Goal: Task Accomplishment & Management: Complete application form

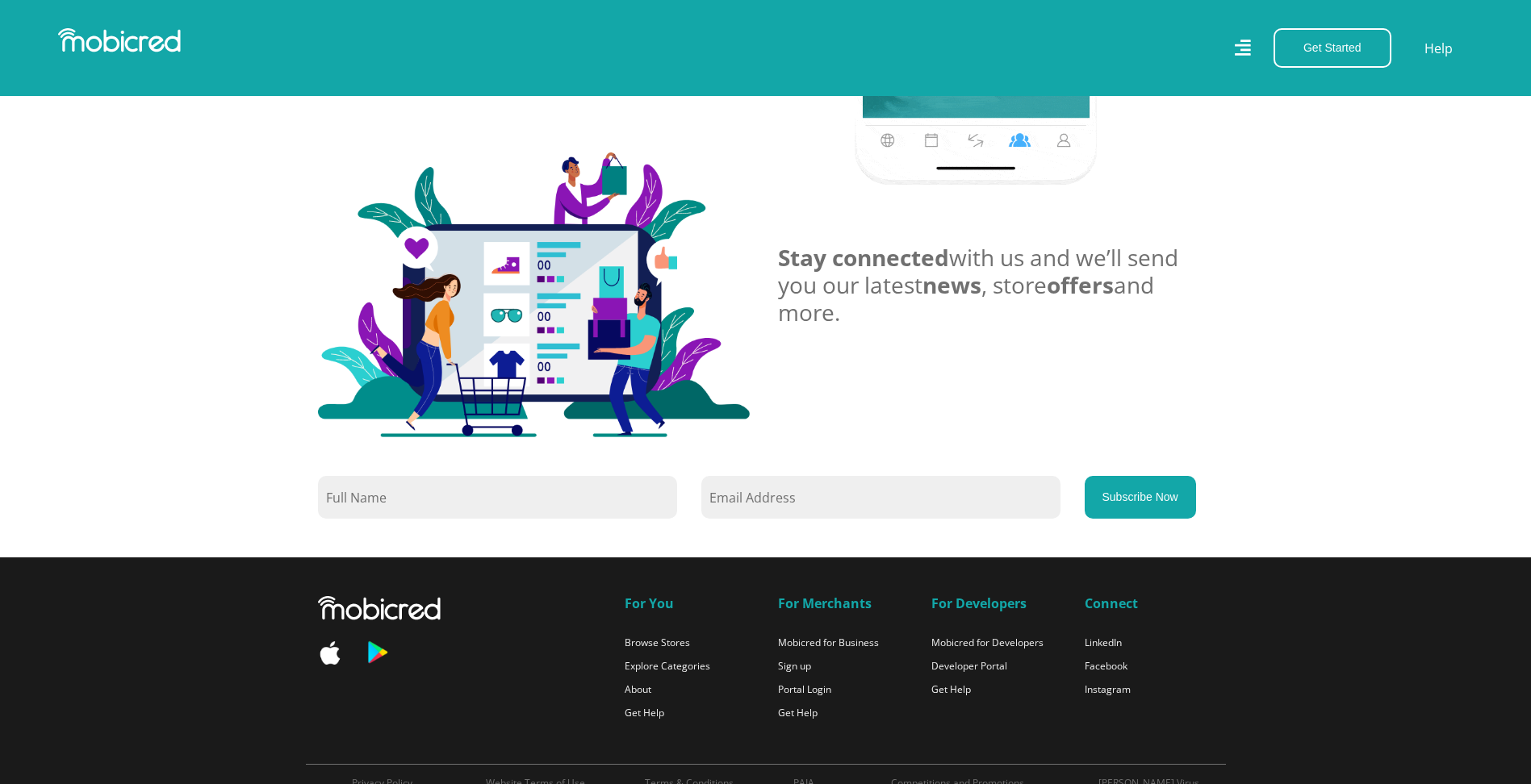
scroll to position [1291, 0]
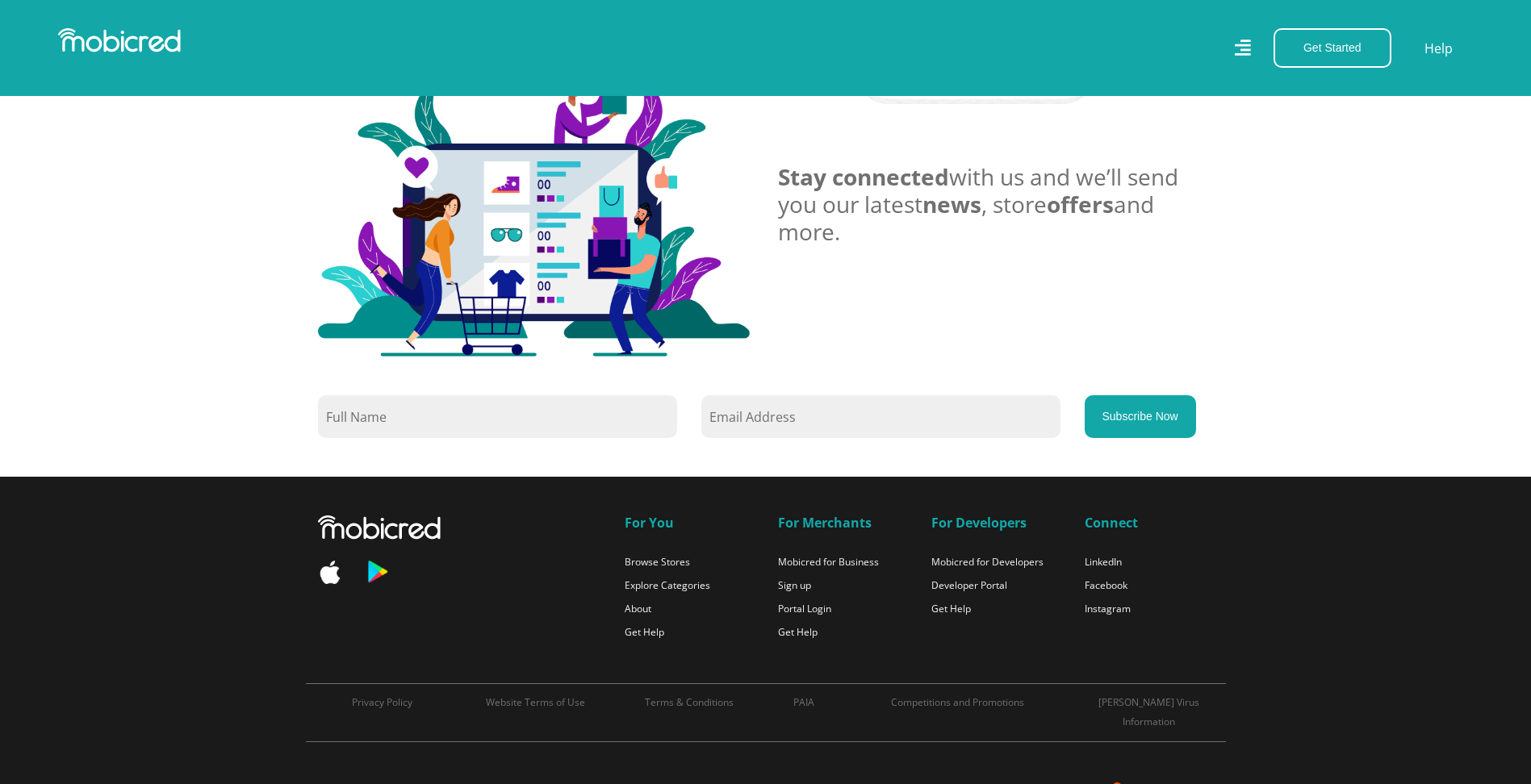
click at [1329, 27] on nav "Get Started Open an Account Account Holder Login Help" at bounding box center [766, 48] width 1531 height 96
click at [1329, 42] on button "Get Started" at bounding box center [1332, 48] width 118 height 40
click at [1349, 89] on link "Open an Account" at bounding box center [1342, 87] width 134 height 21
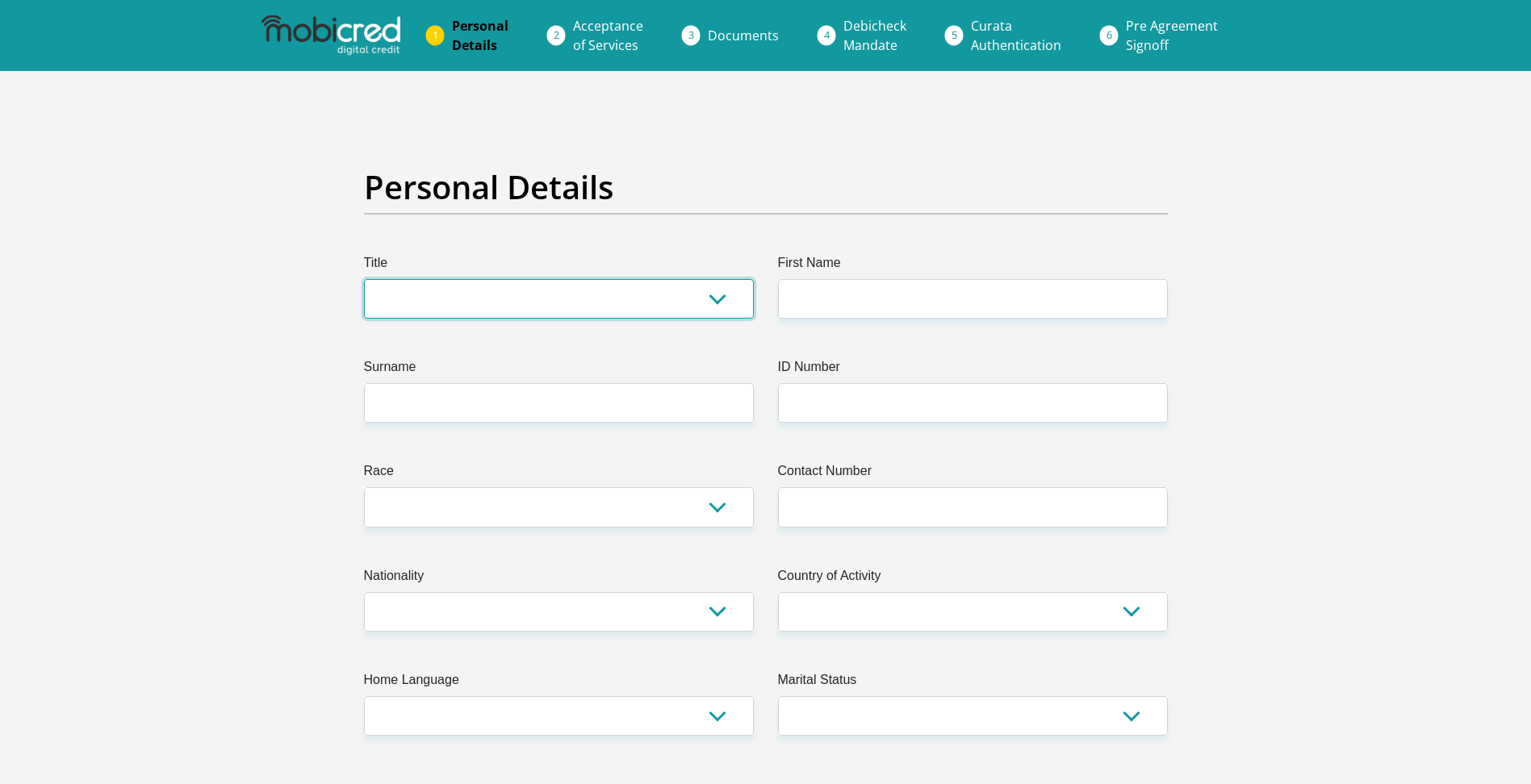
click at [648, 295] on select "Mr Ms Mrs Dr [PERSON_NAME]" at bounding box center [559, 299] width 390 height 40
select select "Ms"
click at [364, 279] on select "Mr Ms Mrs Dr Other" at bounding box center [559, 299] width 390 height 40
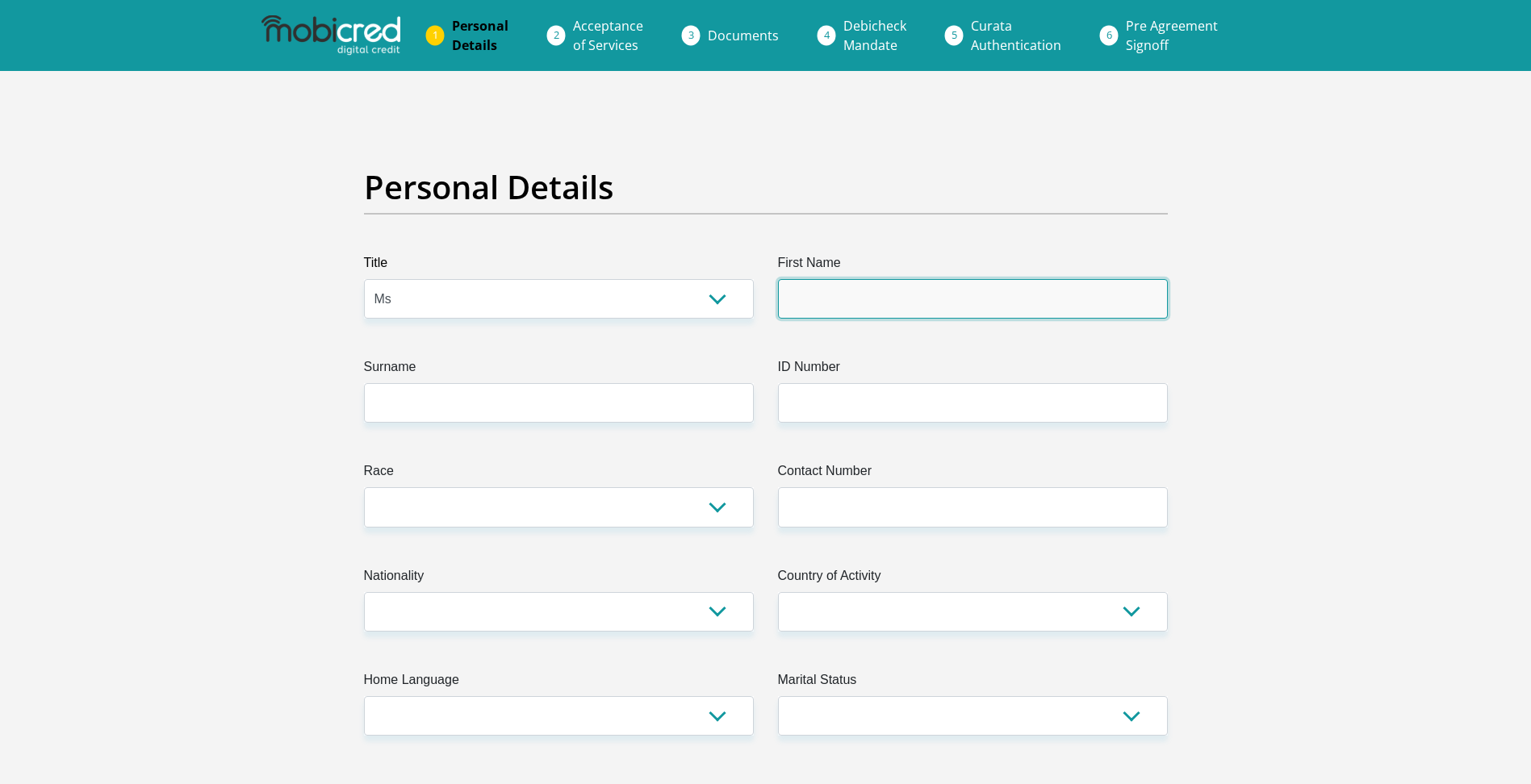
click at [881, 307] on input "First Name" at bounding box center [973, 299] width 390 height 40
type input "Pfano"
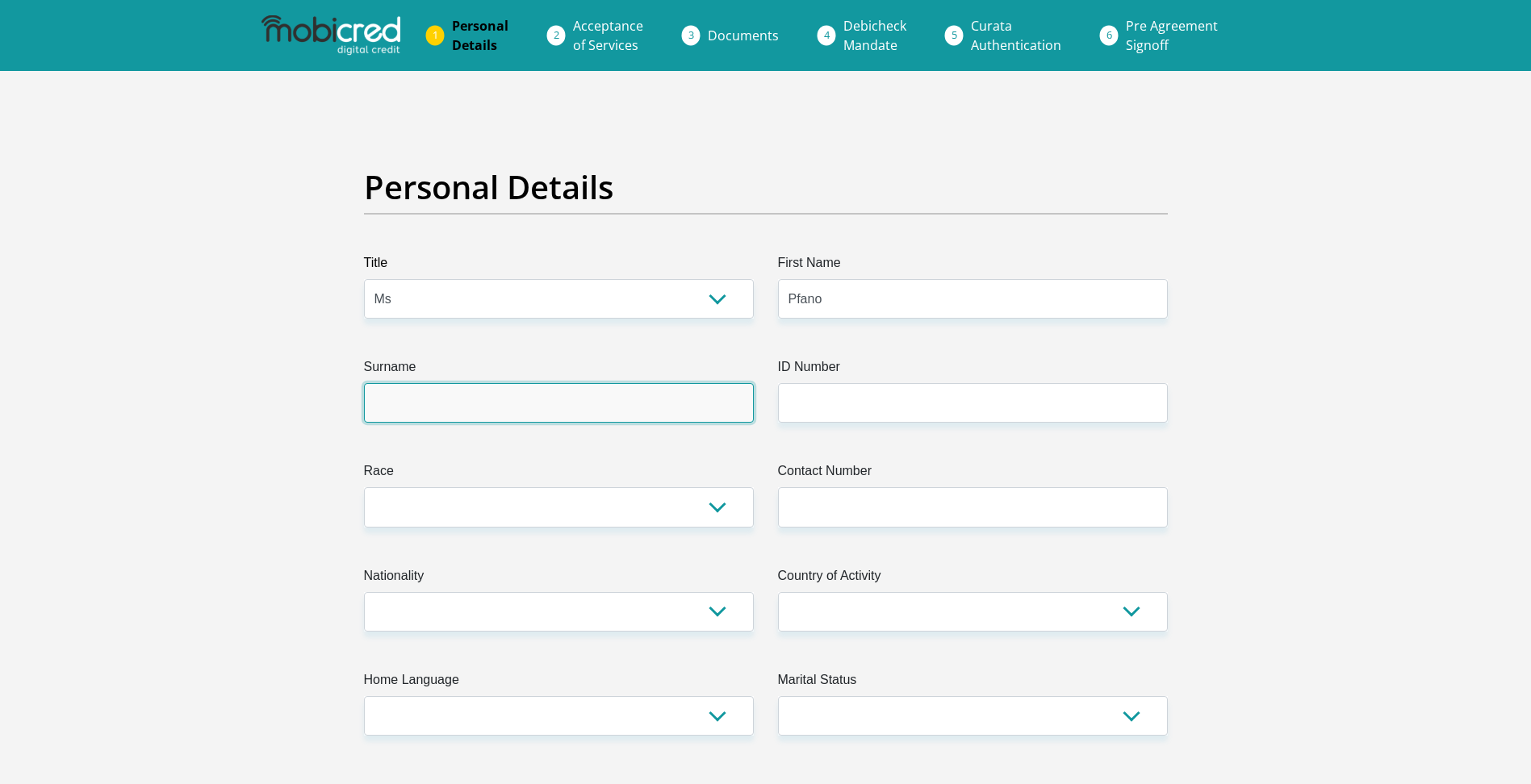
type input "Moila"
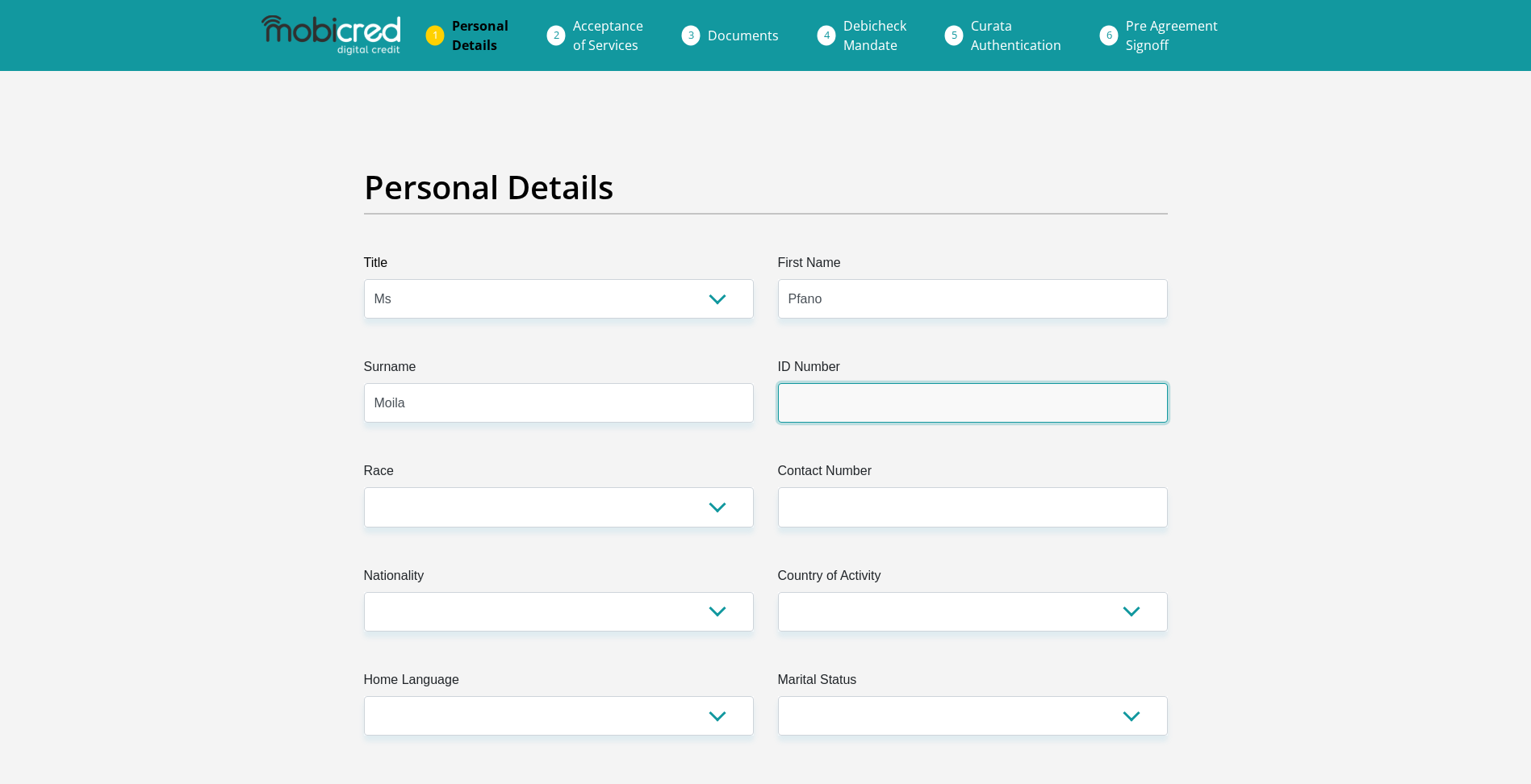
type input "9410280606080"
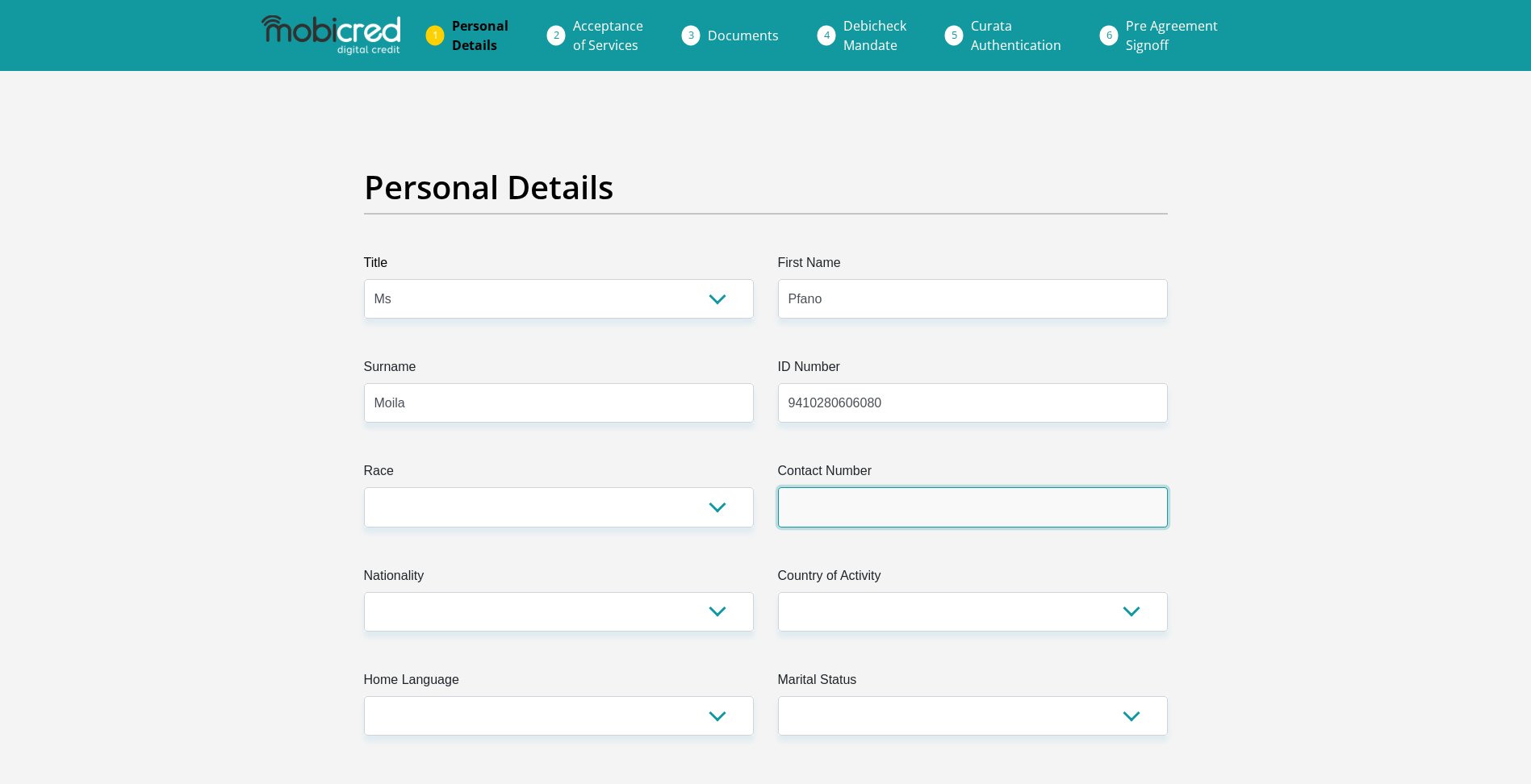
type input "0607199100"
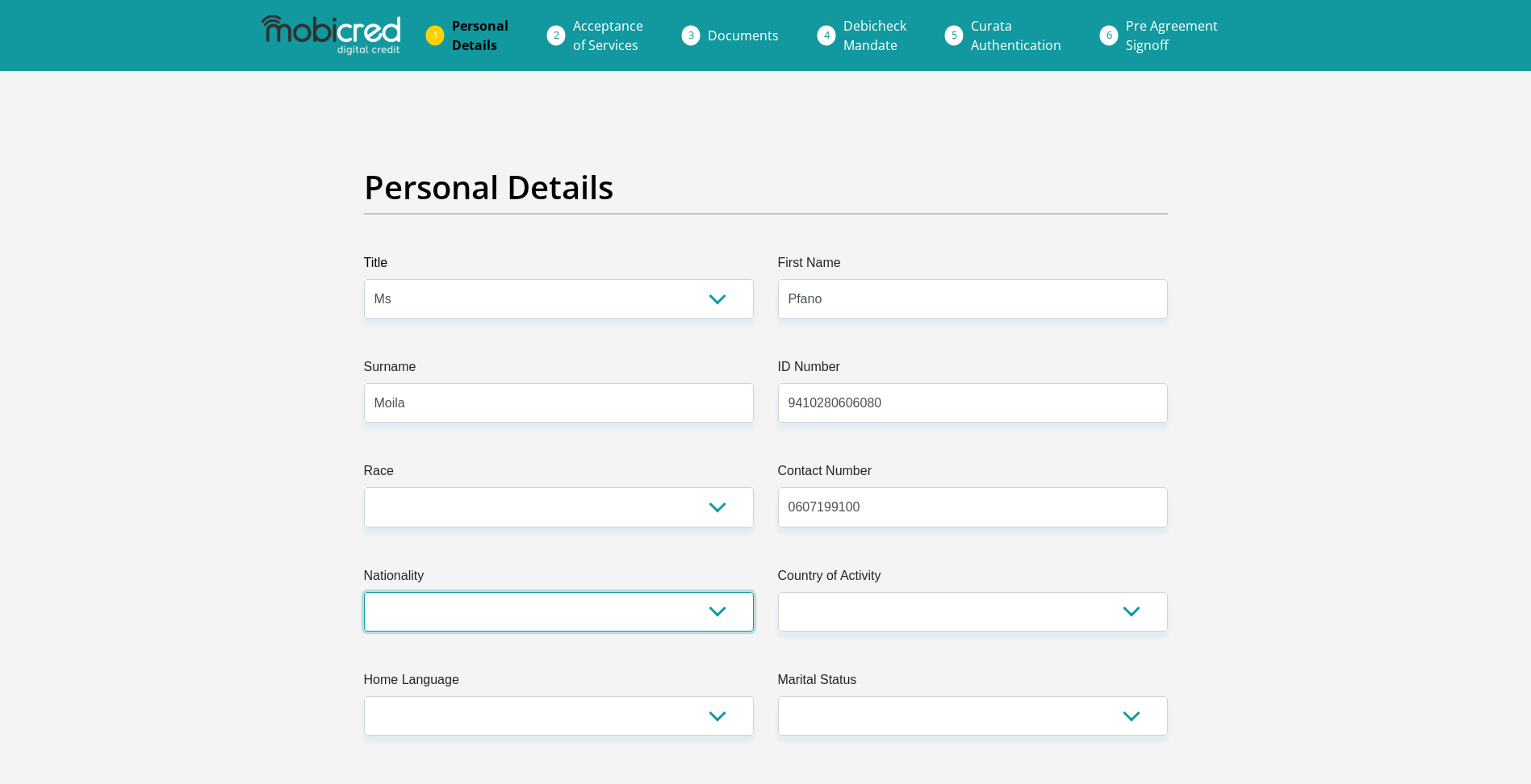
select select "ZAF"
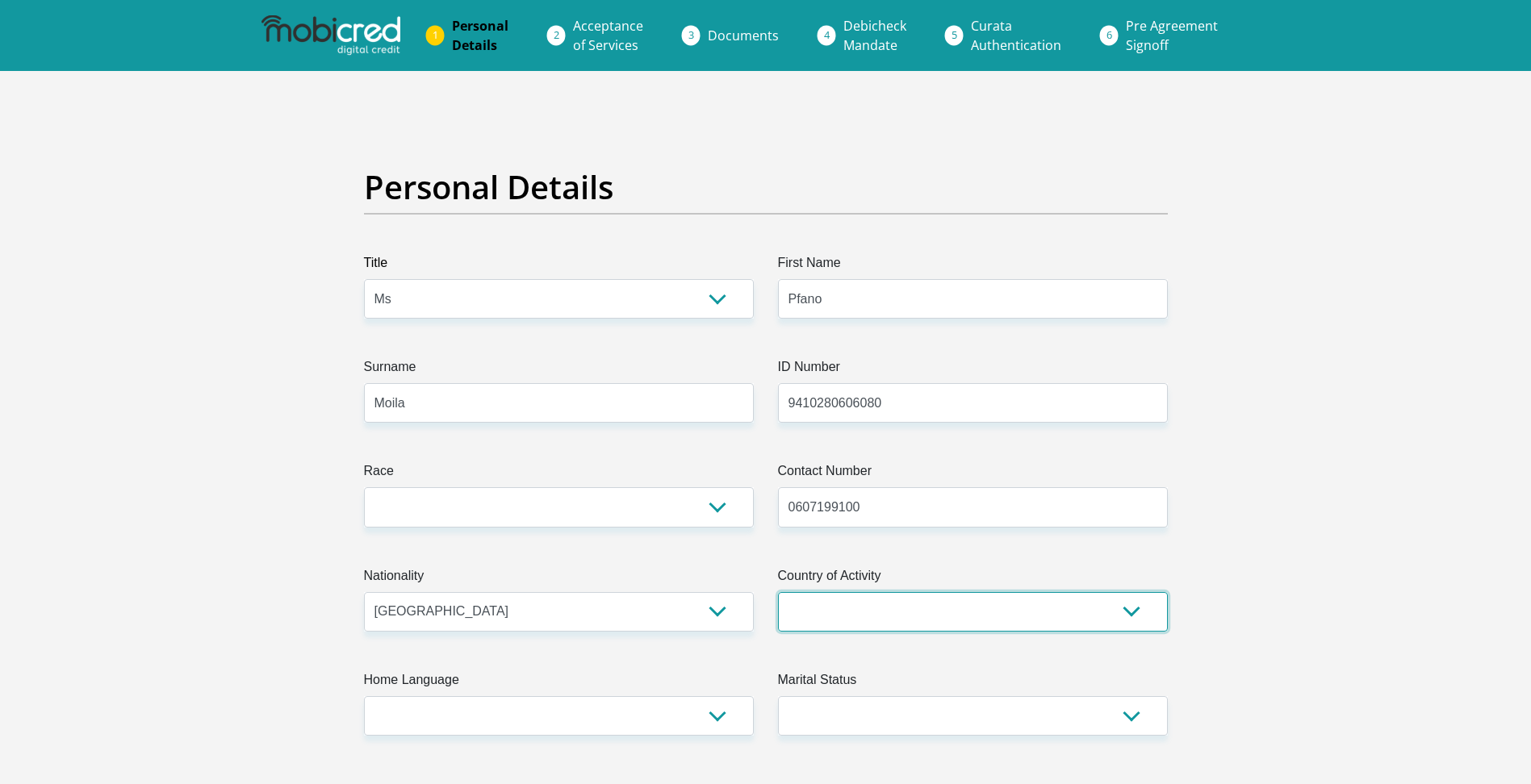
select select "ZAF"
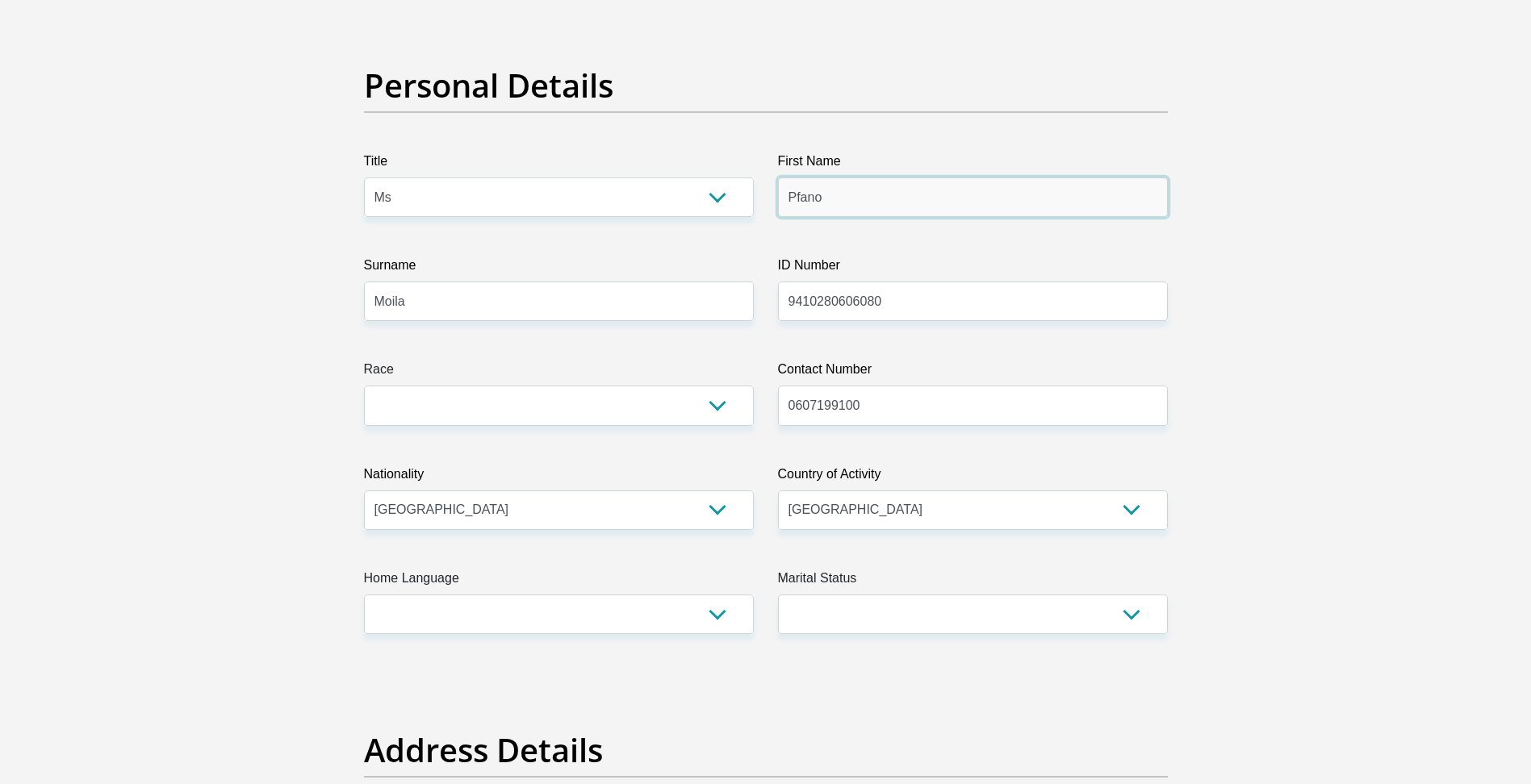
scroll to position [242, 0]
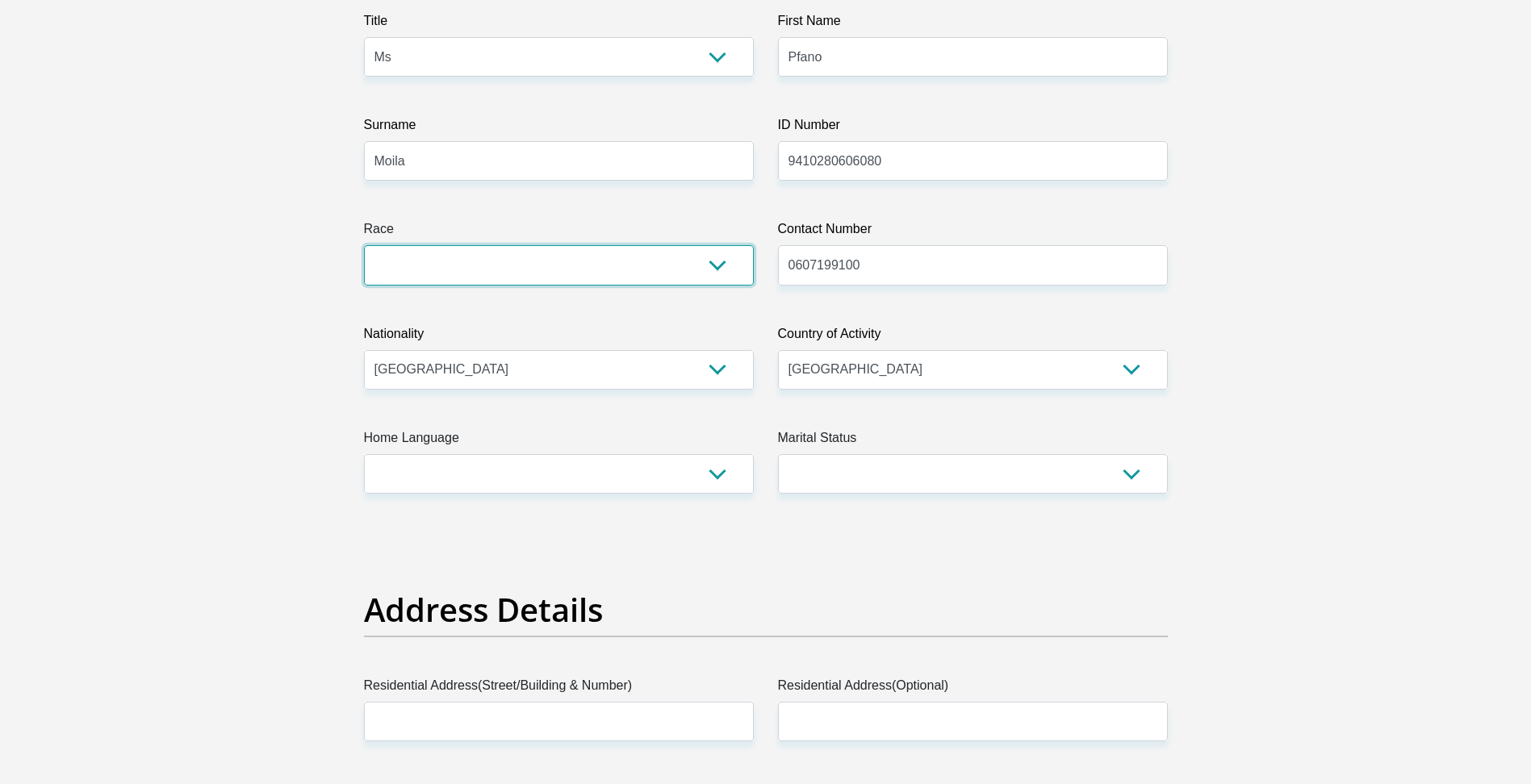
click at [698, 270] on select "Black Coloured Indian White Other" at bounding box center [559, 265] width 390 height 40
select select "1"
click at [364, 245] on select "Black Coloured Indian White Other" at bounding box center [559, 265] width 390 height 40
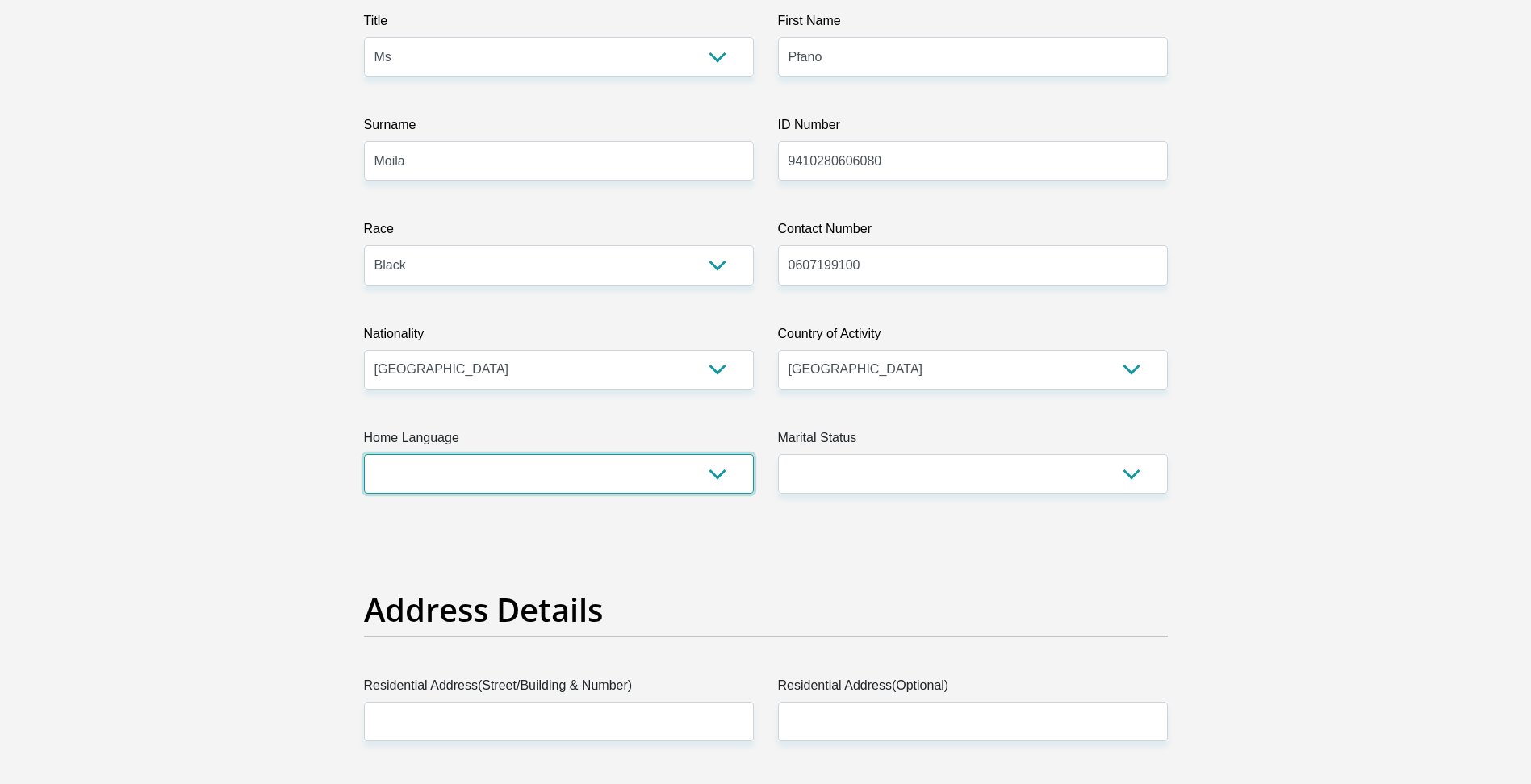
click at [643, 476] on select "Afrikaans English Sepedi South Ndebele Southern Sotho Swati Tsonga Tswana Venda…" at bounding box center [559, 474] width 390 height 40
click at [364, 454] on select "Afrikaans English Sepedi South Ndebele Southern Sotho Swati Tsonga Tswana Venda…" at bounding box center [559, 474] width 390 height 40
click at [442, 472] on select "Afrikaans English Sepedi South Ndebele Southern Sotho Swati Tsonga Tswana Venda…" at bounding box center [559, 474] width 390 height 40
select select "ven"
click at [364, 454] on select "Afrikaans English Sepedi South Ndebele Southern Sotho Swati Tsonga Tswana Venda…" at bounding box center [559, 474] width 390 height 40
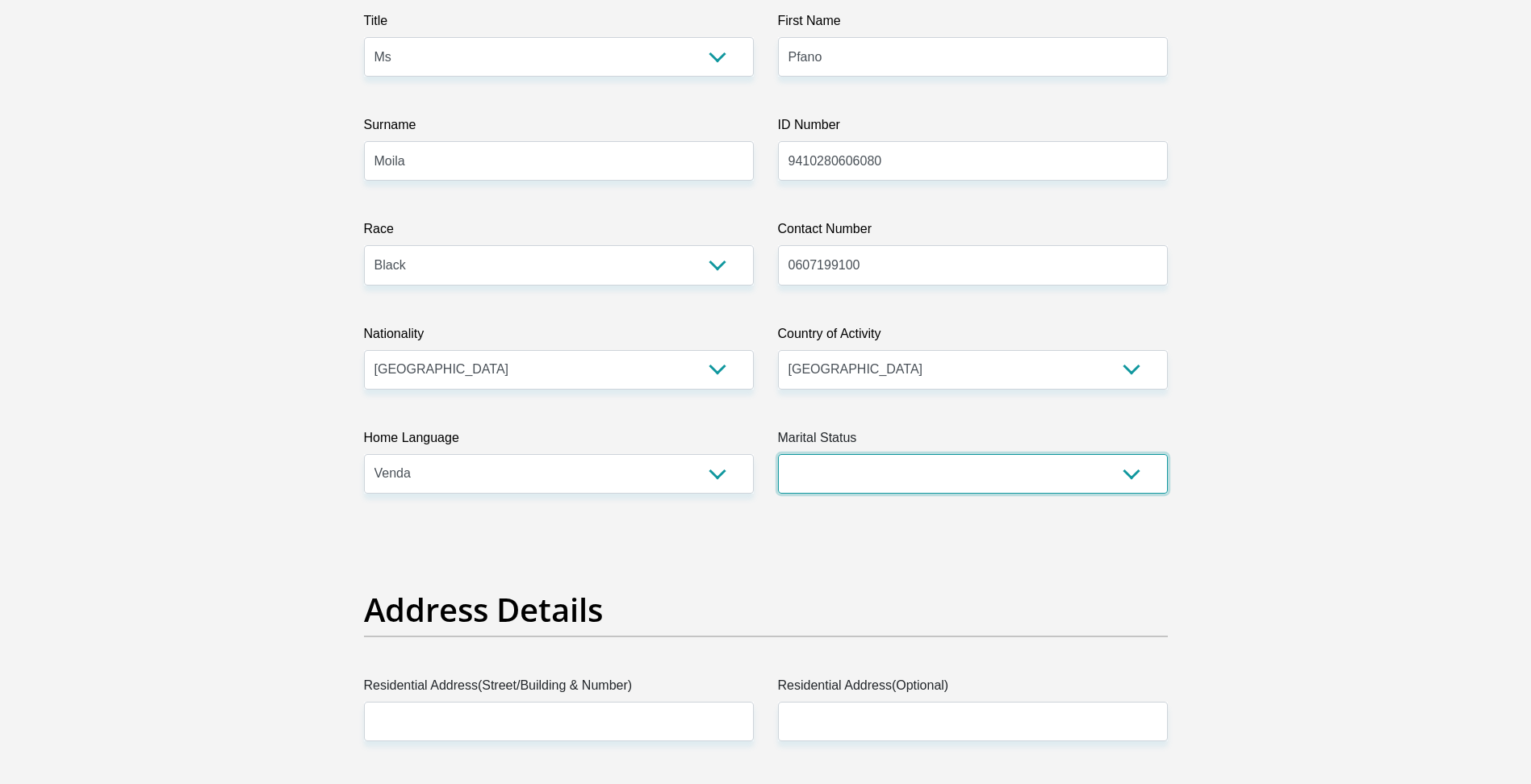
click at [1150, 470] on select "Married ANC Single Divorced Widowed Married COP or Customary Law" at bounding box center [973, 474] width 390 height 40
select select "2"
click at [778, 454] on select "Married ANC Single Divorced Widowed Married COP or Customary Law" at bounding box center [973, 474] width 390 height 40
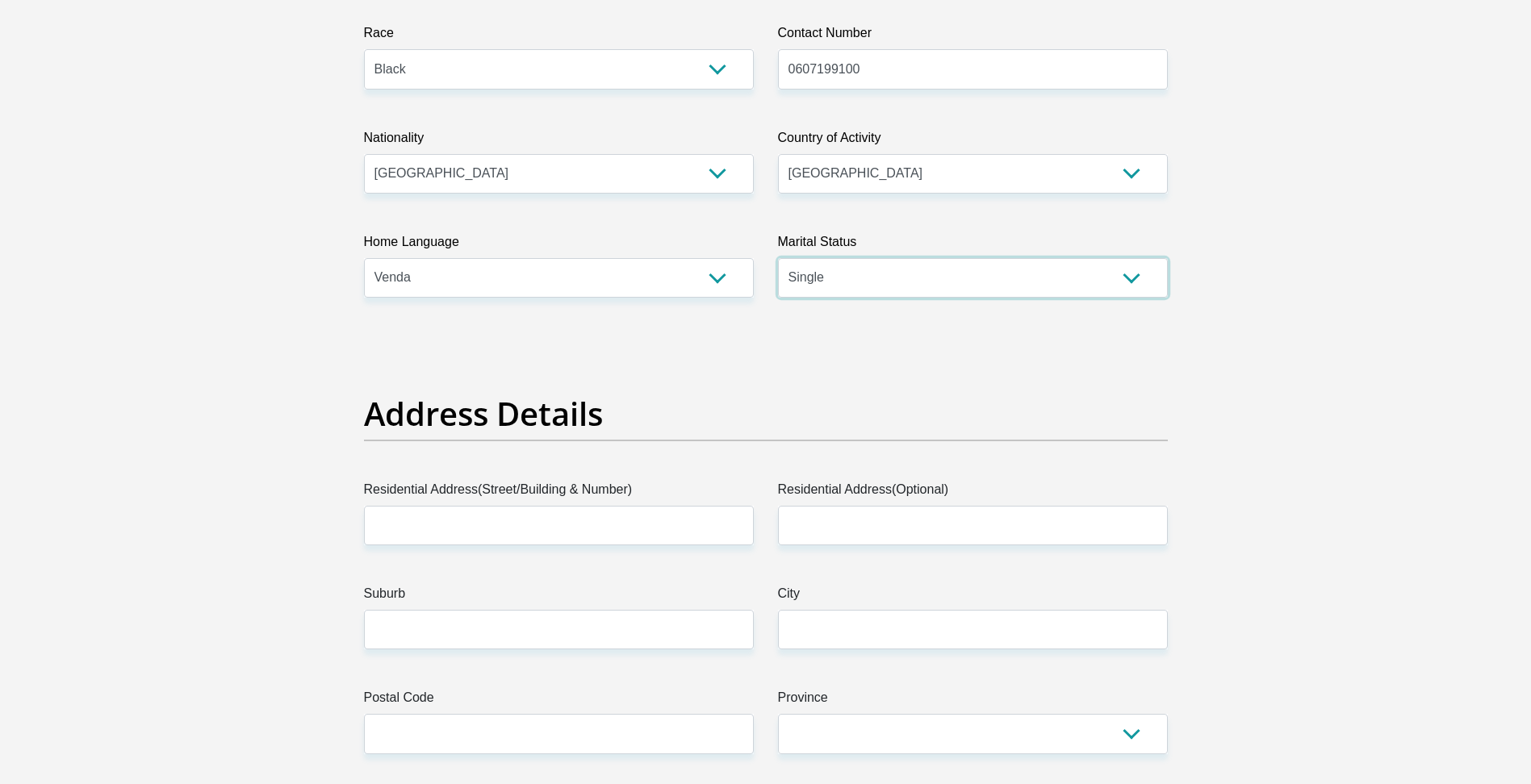
scroll to position [484, 0]
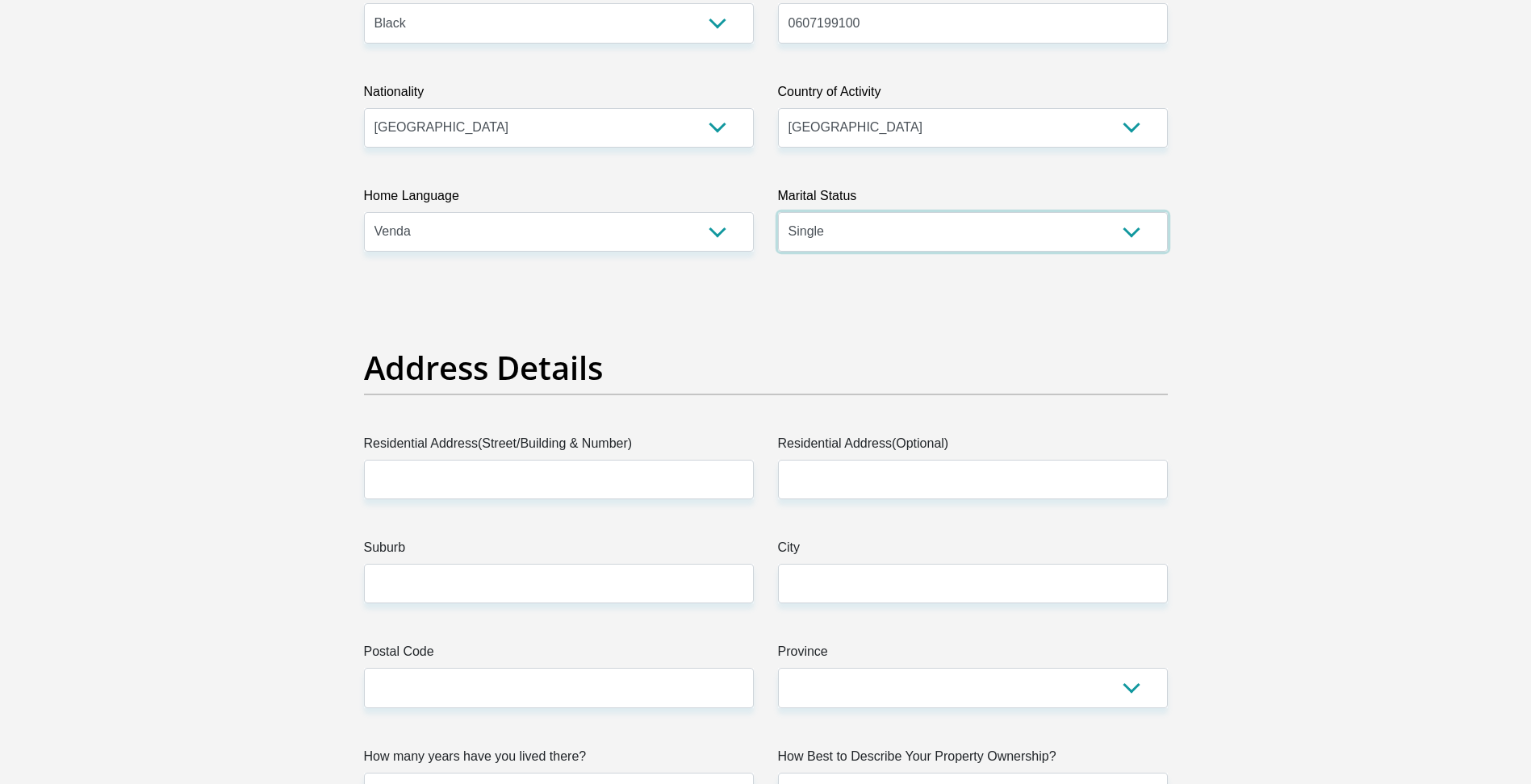
click at [1056, 234] on select "Married ANC Single Divorced Widowed Married COP or Customary Law" at bounding box center [973, 232] width 390 height 40
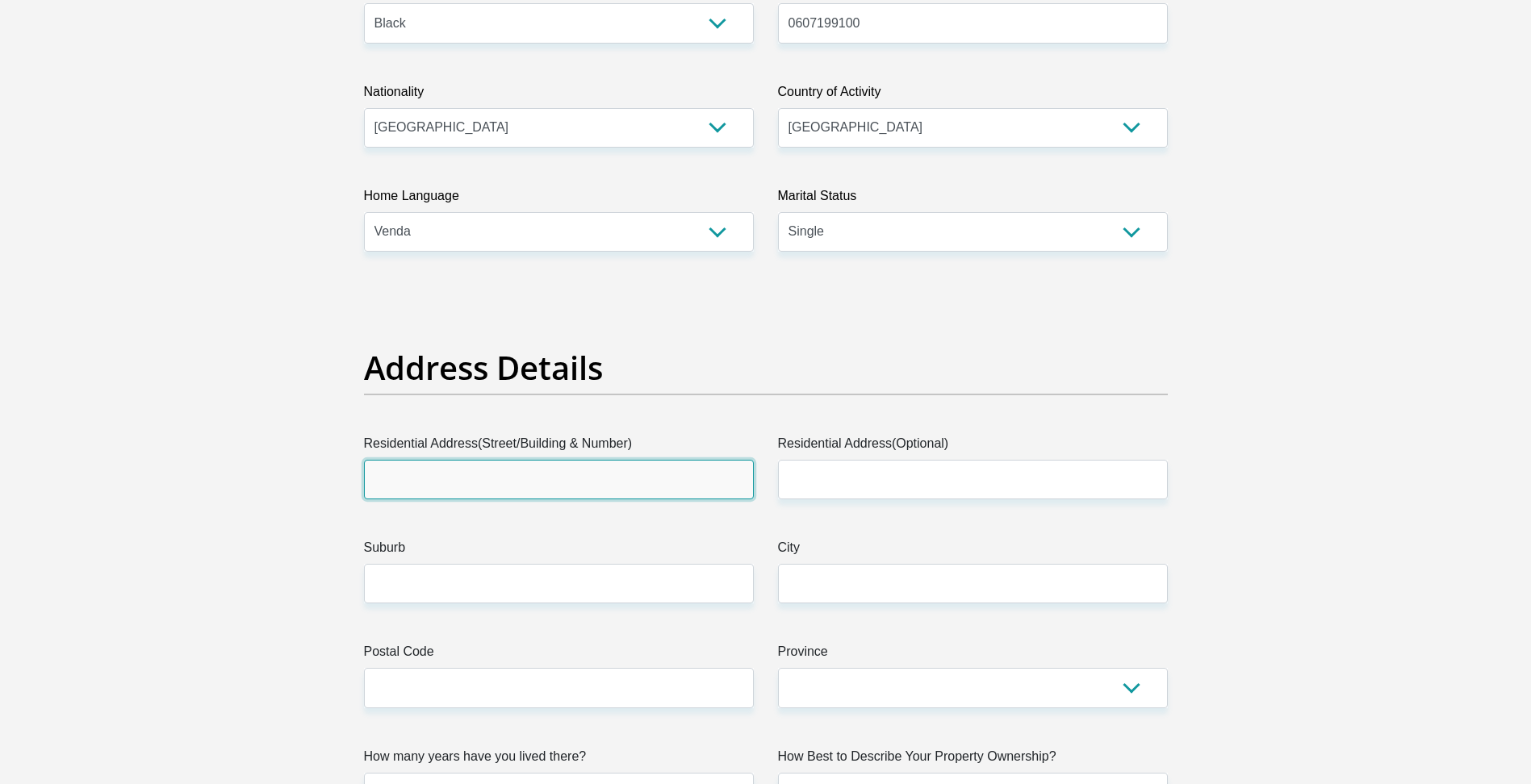
click at [476, 476] on input "Residential Address(Street/Building & Number)" at bounding box center [559, 479] width 390 height 40
type input "23741 Almond Street(Schreiner) Protea Glen Extension 26"
type input "Protea Glen"
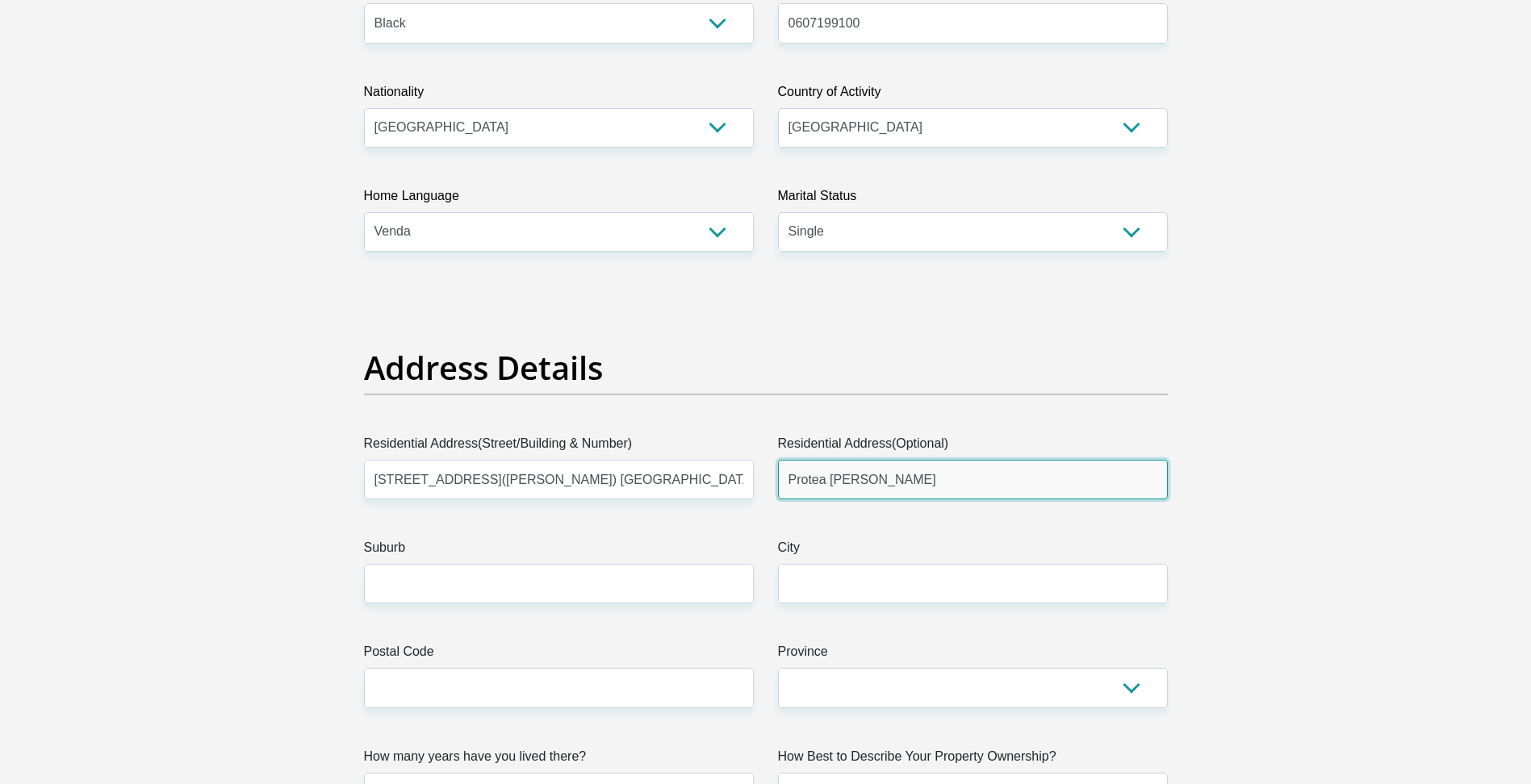
type input "Johannesburg"
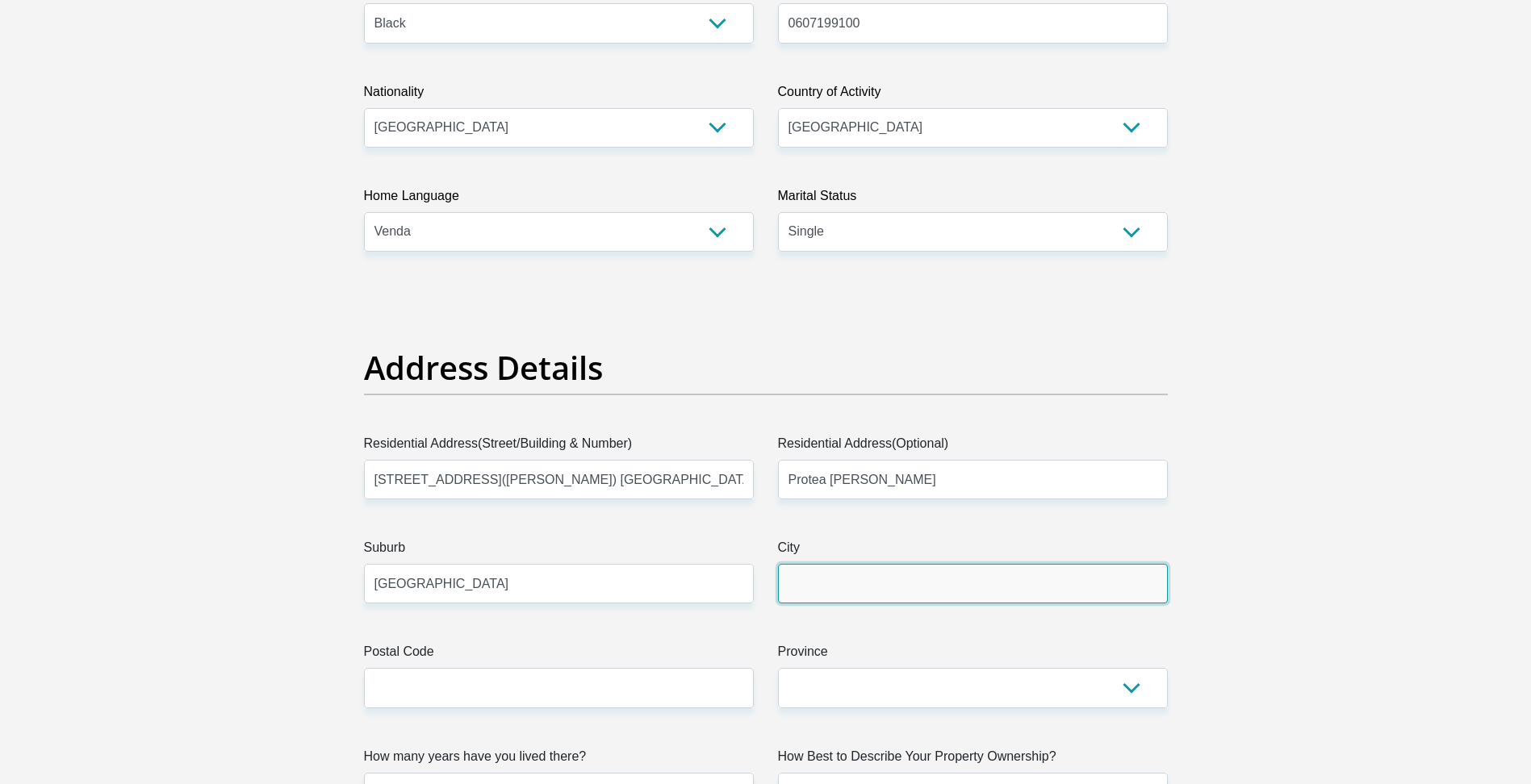
type input "Johannesburg"
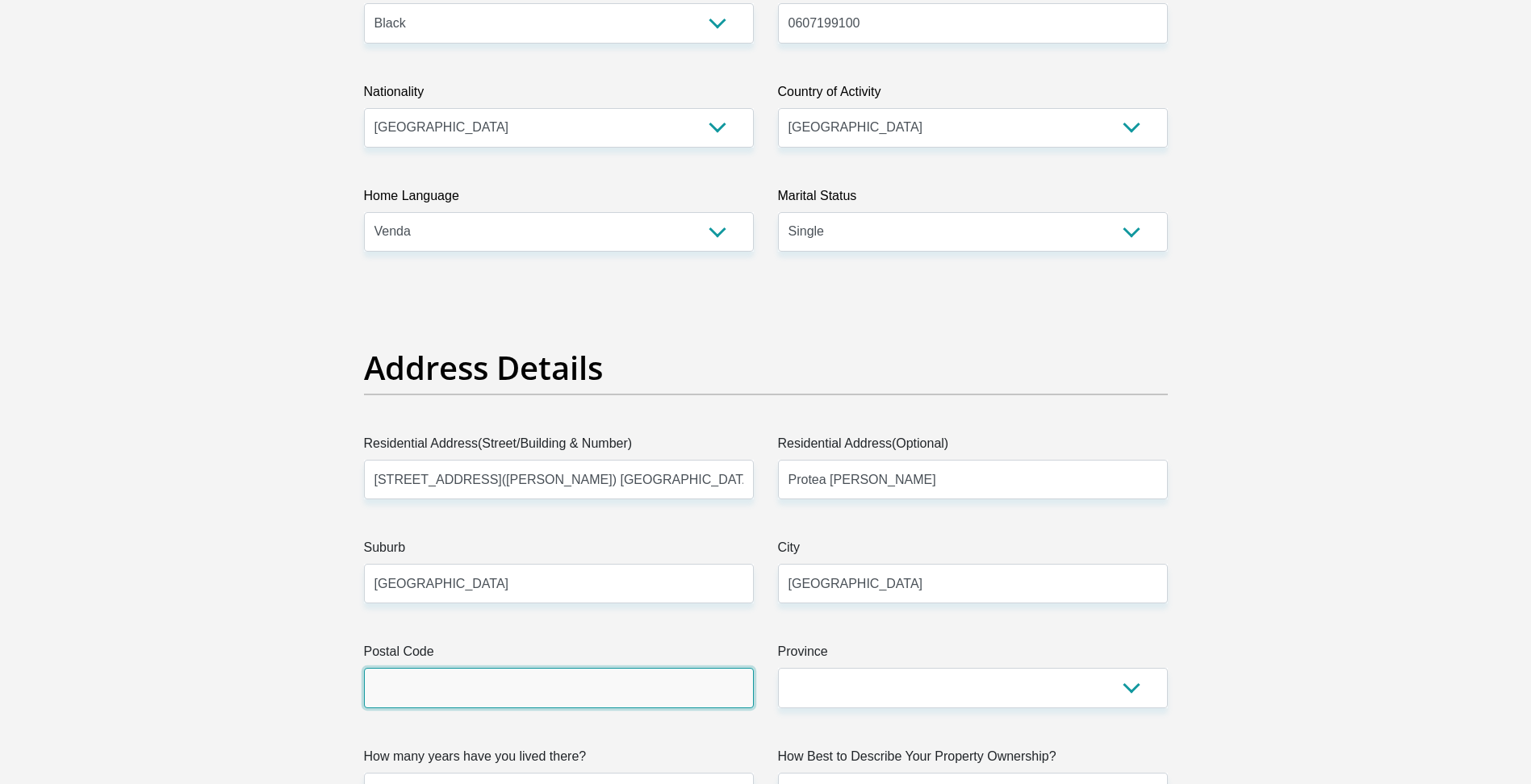
type input "1835"
type input "pfaniesally@gmail.com"
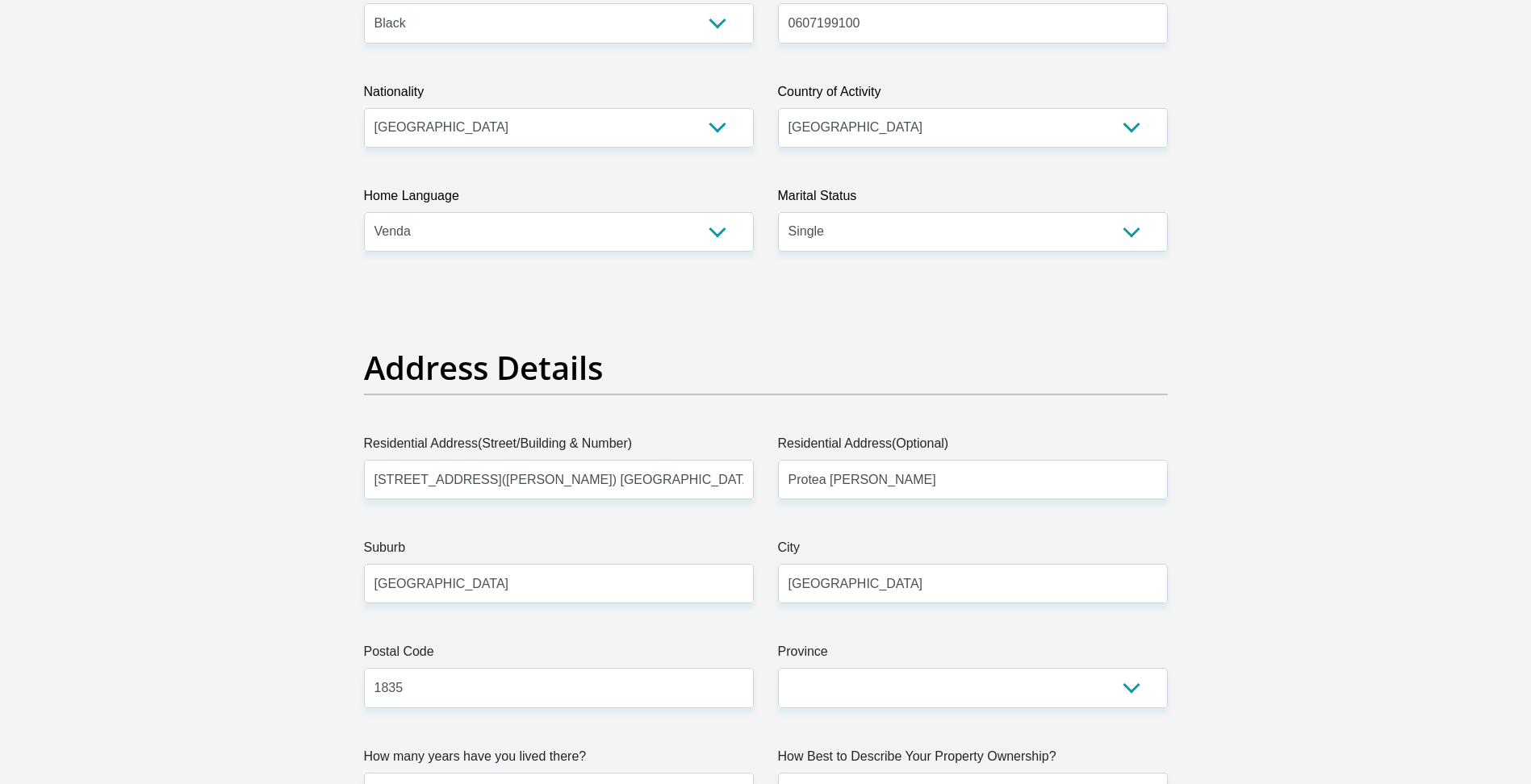
type input "pfaniesally@gmail.com"
type input "23741261835"
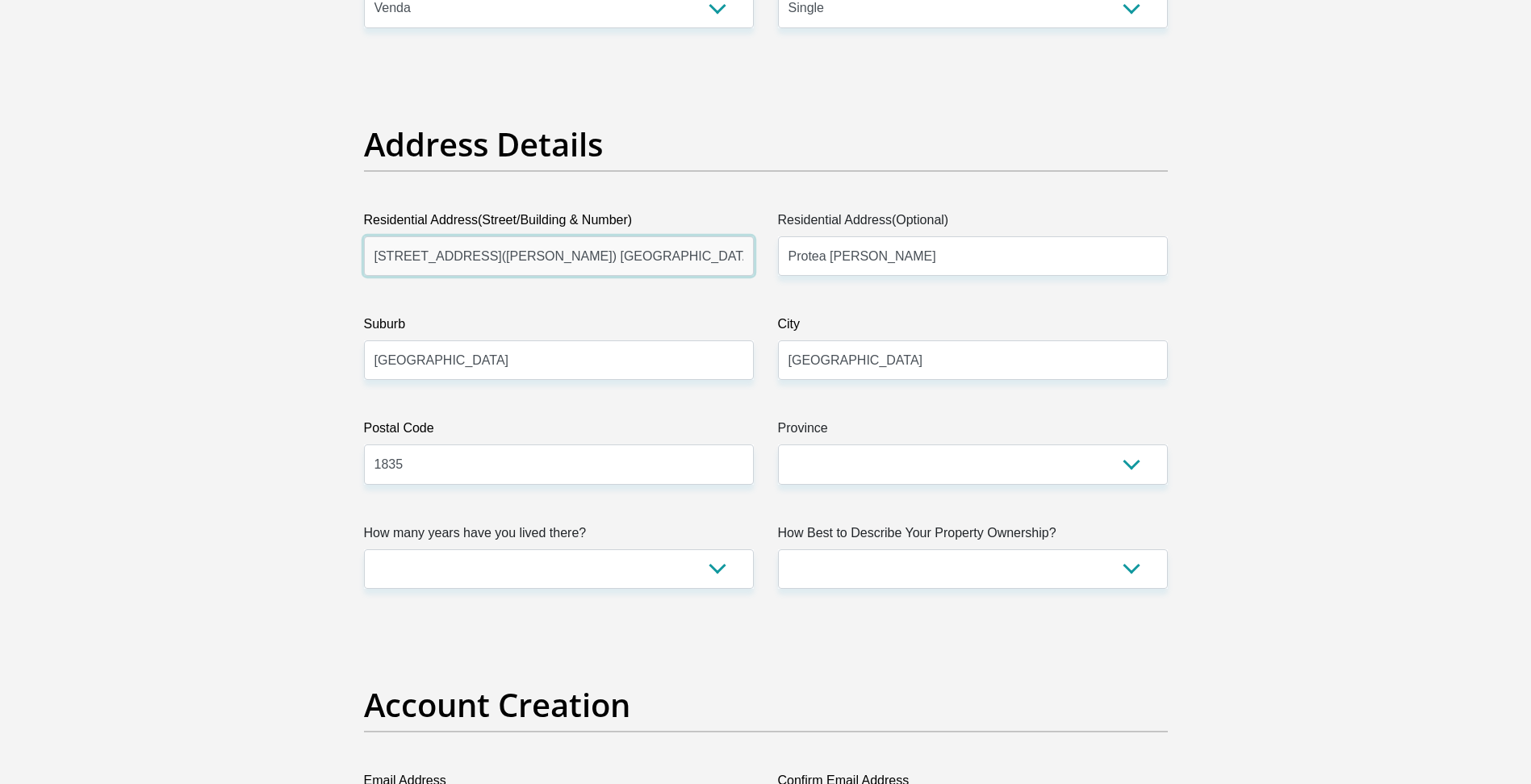
scroll to position [726, 0]
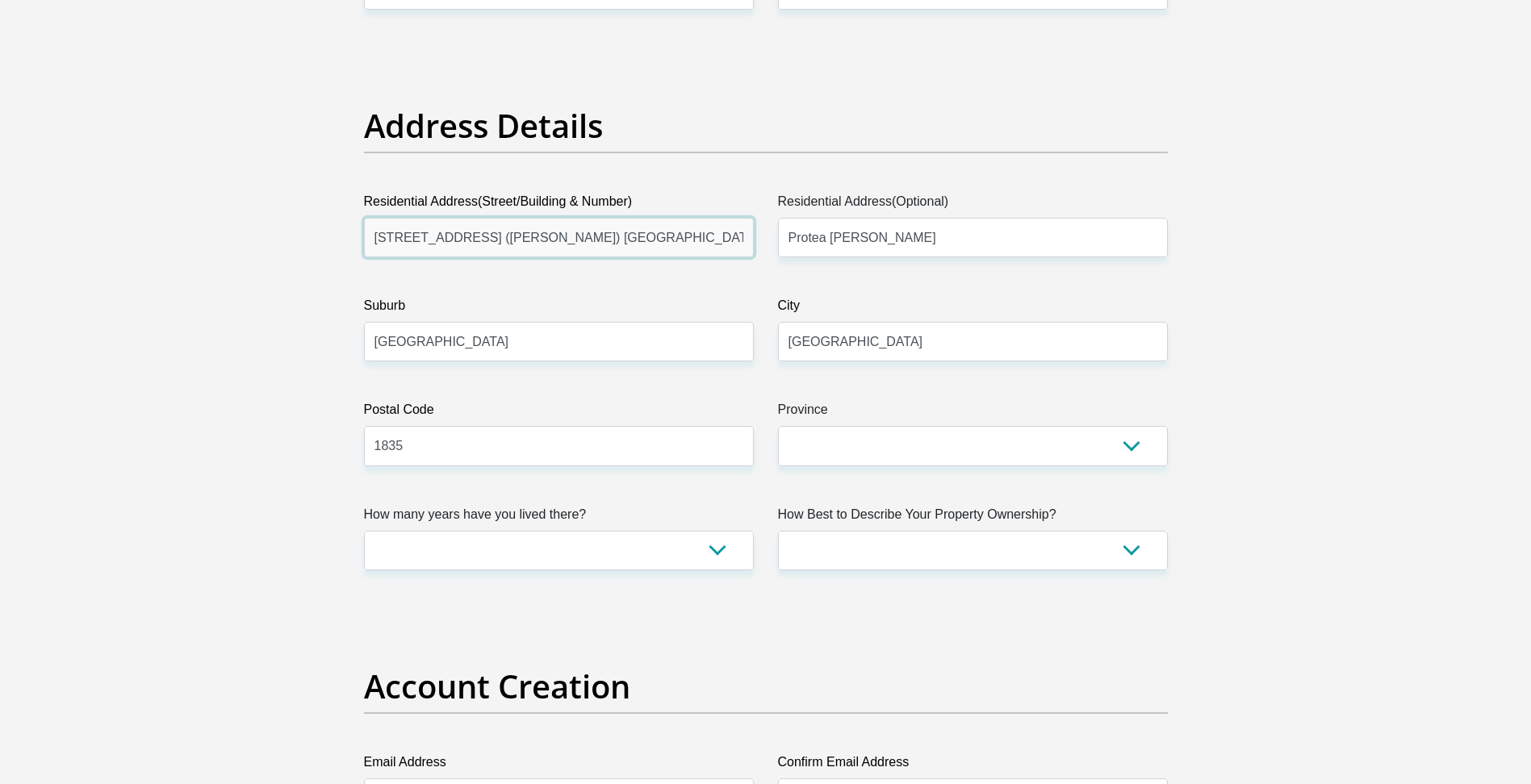
type input "23741 Almond Street (Schreiner) Protea Glen Extension 26"
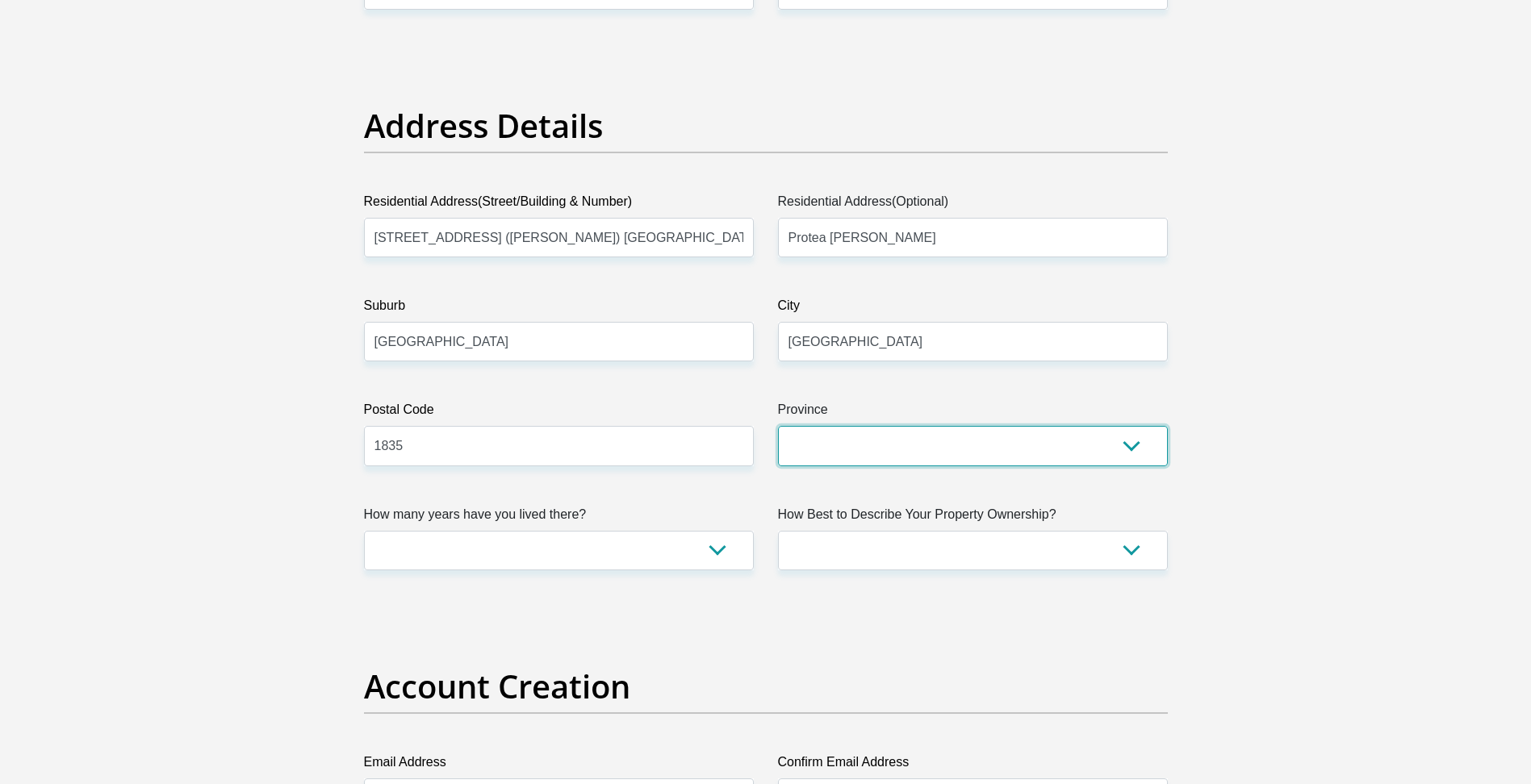
click at [977, 446] on select "Eastern Cape Free State Gauteng KwaZulu-Natal Limpopo Mpumalanga Northern Cape …" at bounding box center [973, 445] width 390 height 40
select select "Gauteng"
click at [778, 426] on select "Eastern Cape Free State Gauteng KwaZulu-Natal Limpopo Mpumalanga Northern Cape …" at bounding box center [973, 445] width 390 height 40
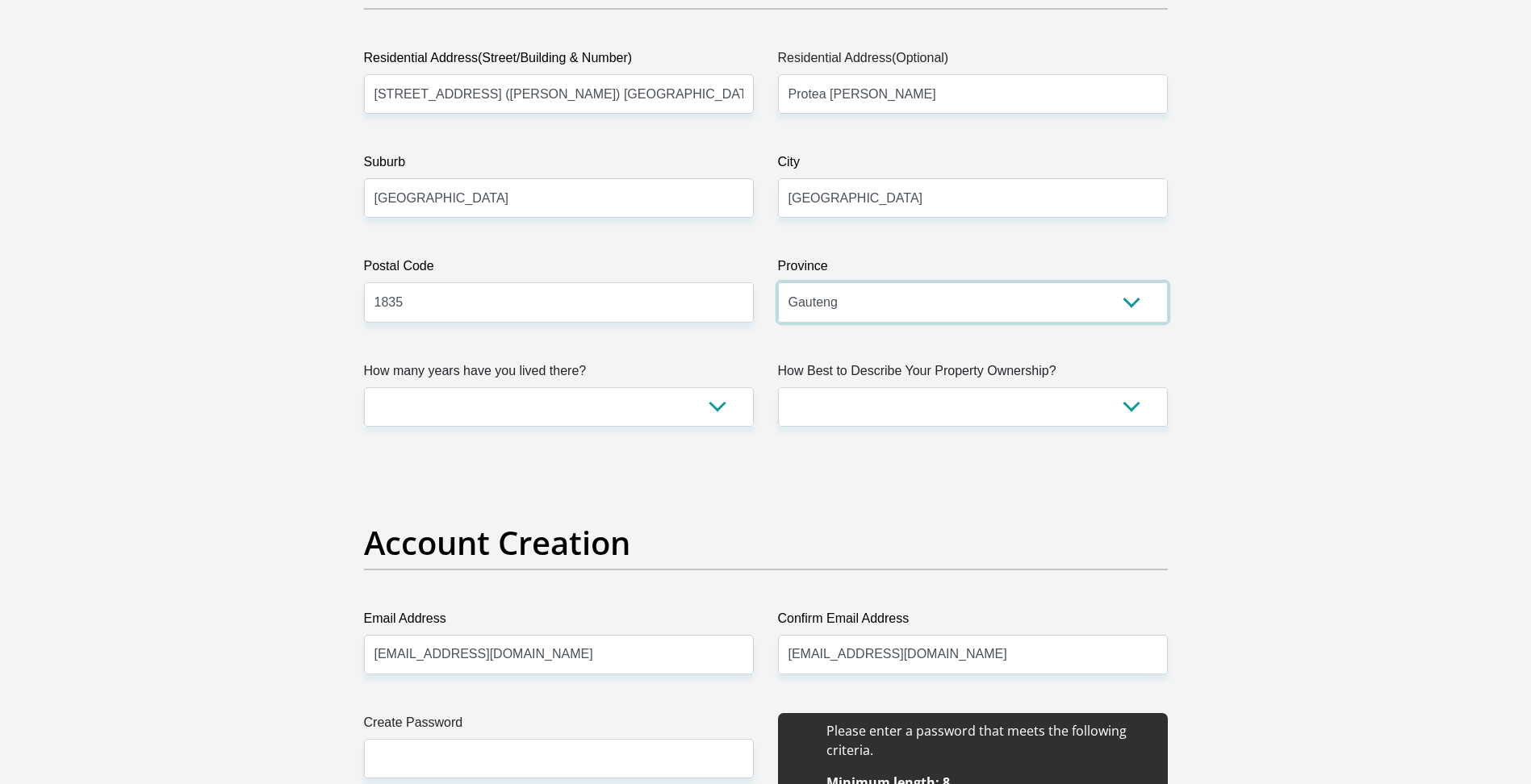
scroll to position [887, 0]
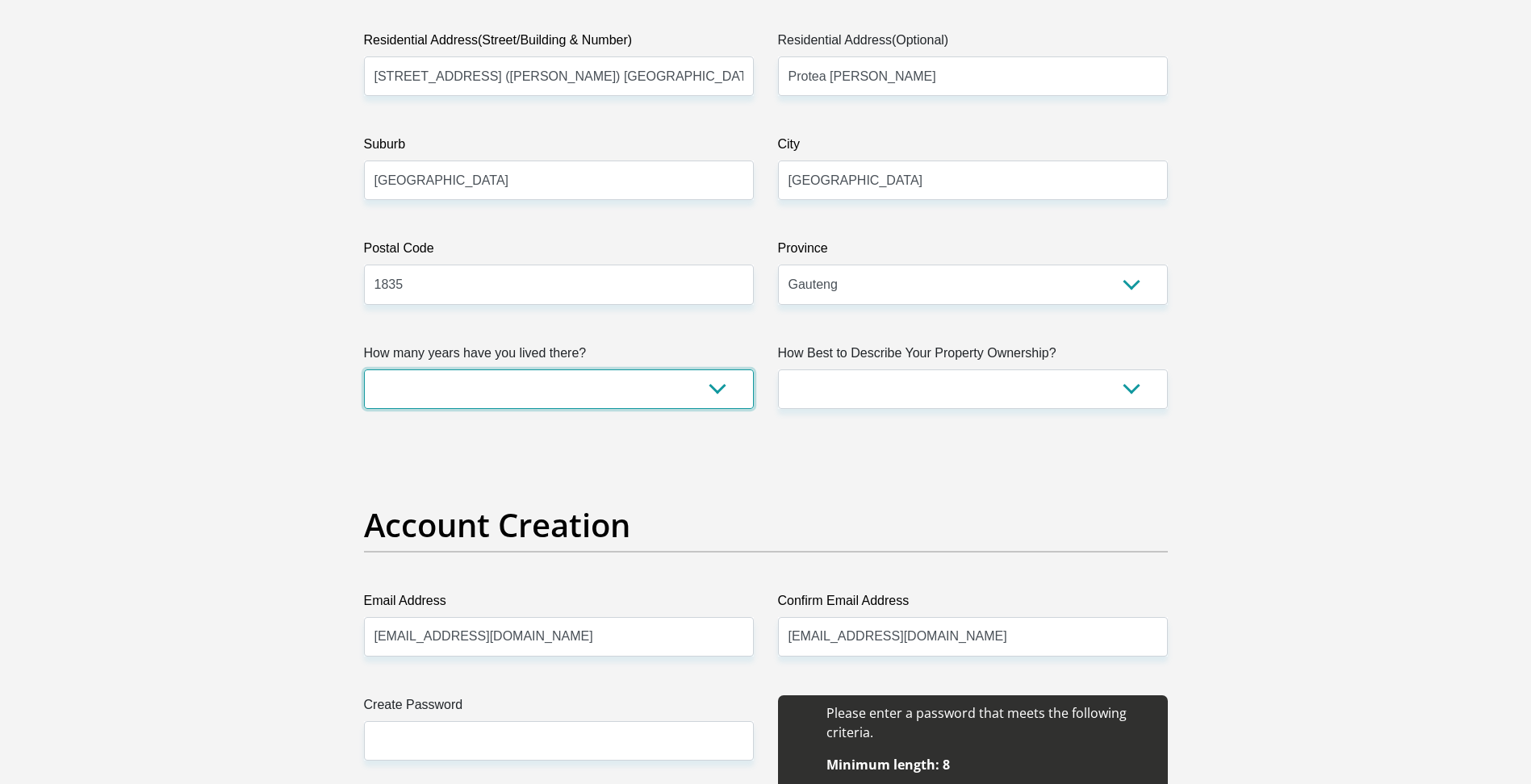
click at [724, 388] on select "less than 1 year 1-3 years 3-5 years 5+ years" at bounding box center [559, 390] width 390 height 40
select select "5"
click at [364, 370] on select "less than 1 year 1-3 years 3-5 years 5+ years" at bounding box center [559, 390] width 390 height 40
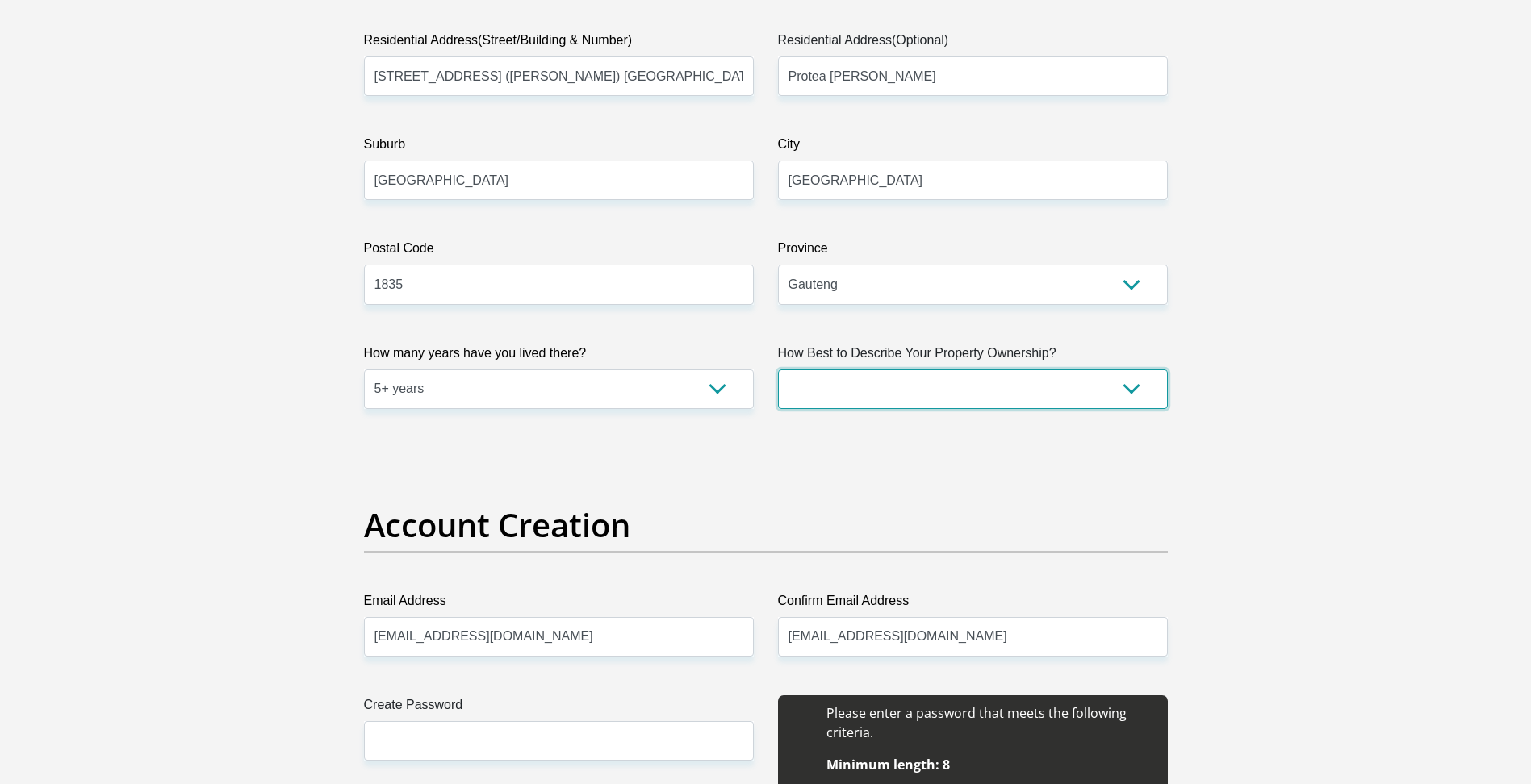
click at [1102, 387] on select "Owned Rented Family Owned Company Dwelling" at bounding box center [973, 390] width 390 height 40
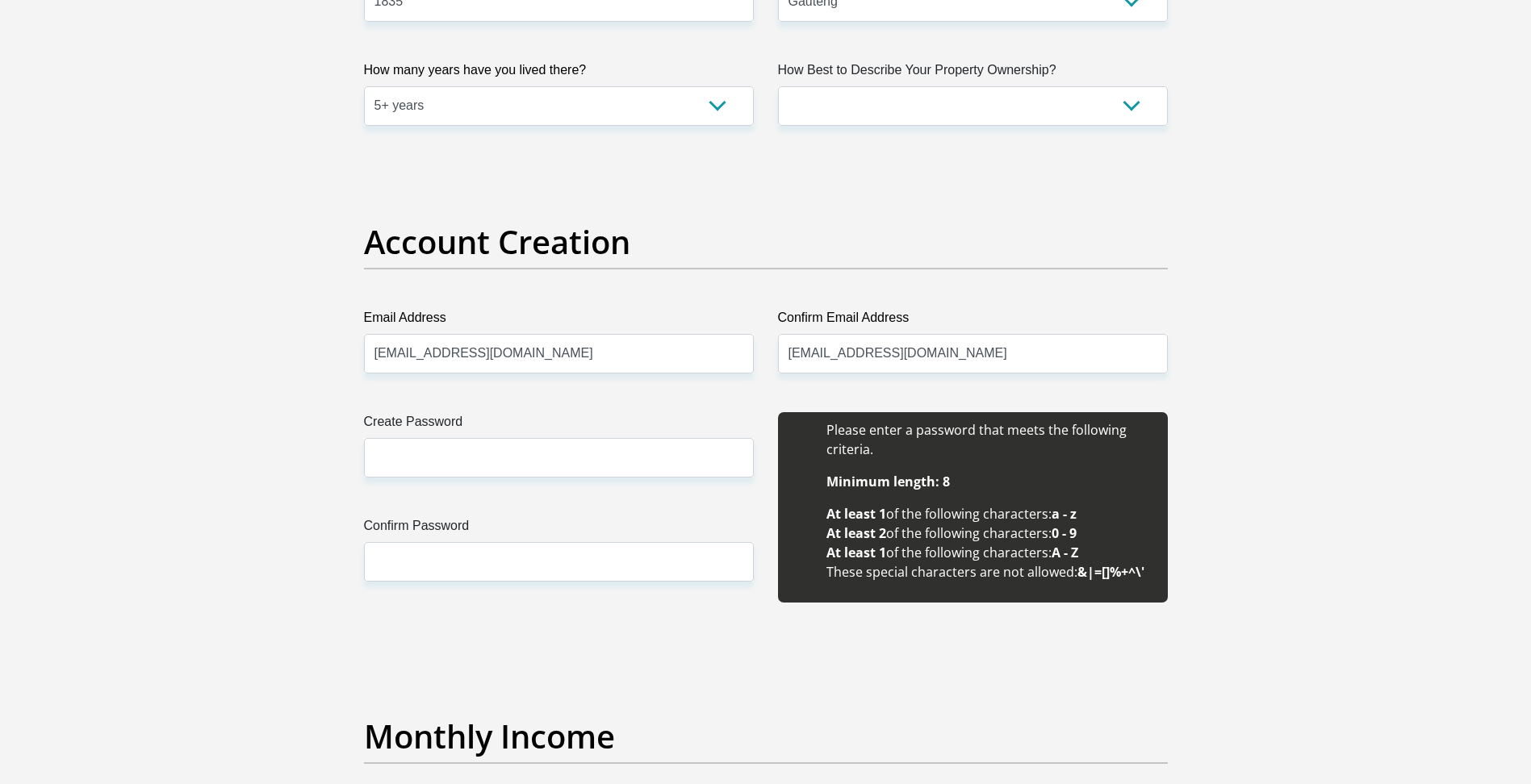
scroll to position [1211, 0]
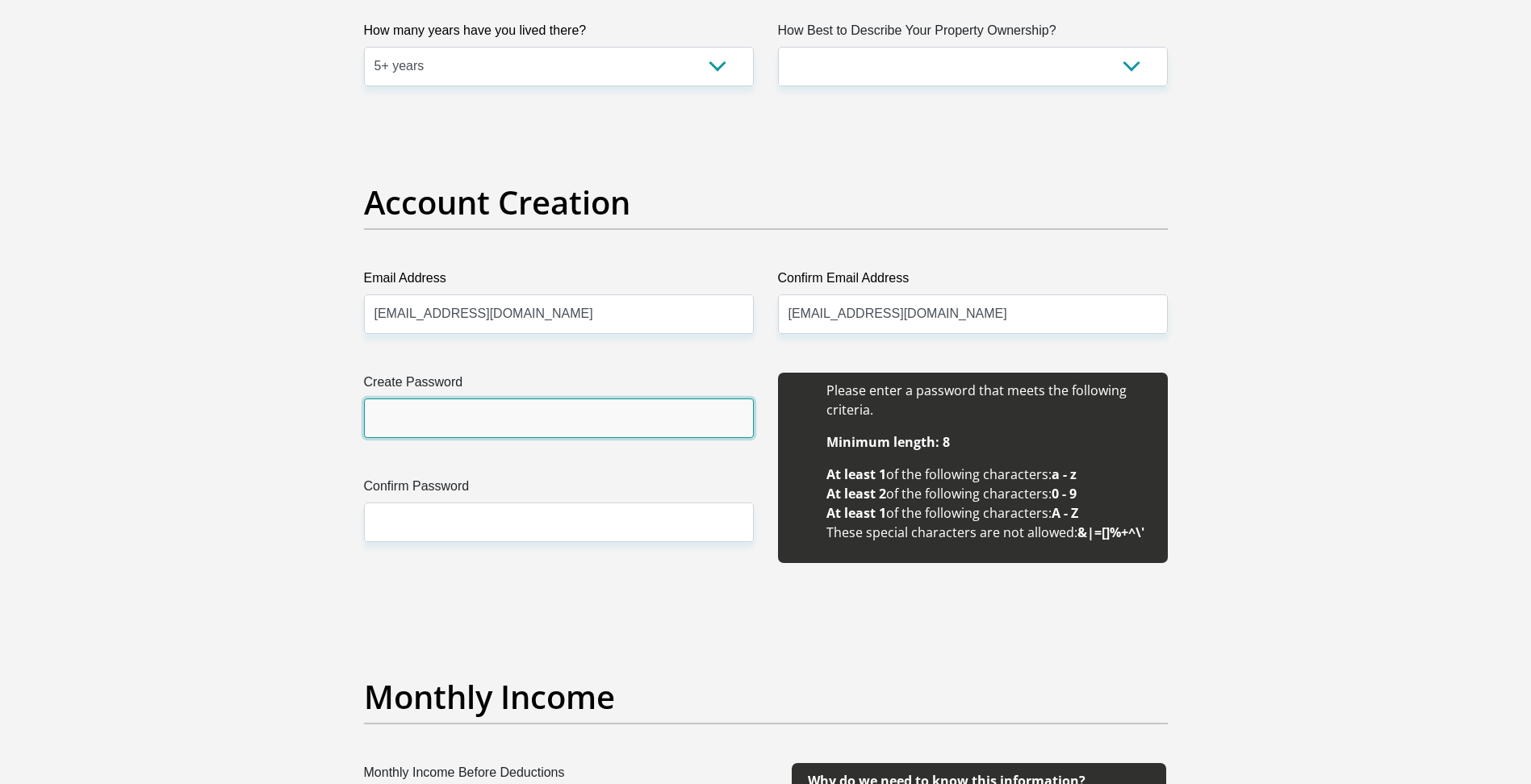
click at [548, 419] on input "Create Password" at bounding box center [559, 418] width 390 height 40
click at [444, 419] on input "Murendeni"2025" at bounding box center [559, 418] width 390 height 40
type input "Murendeni@2025"
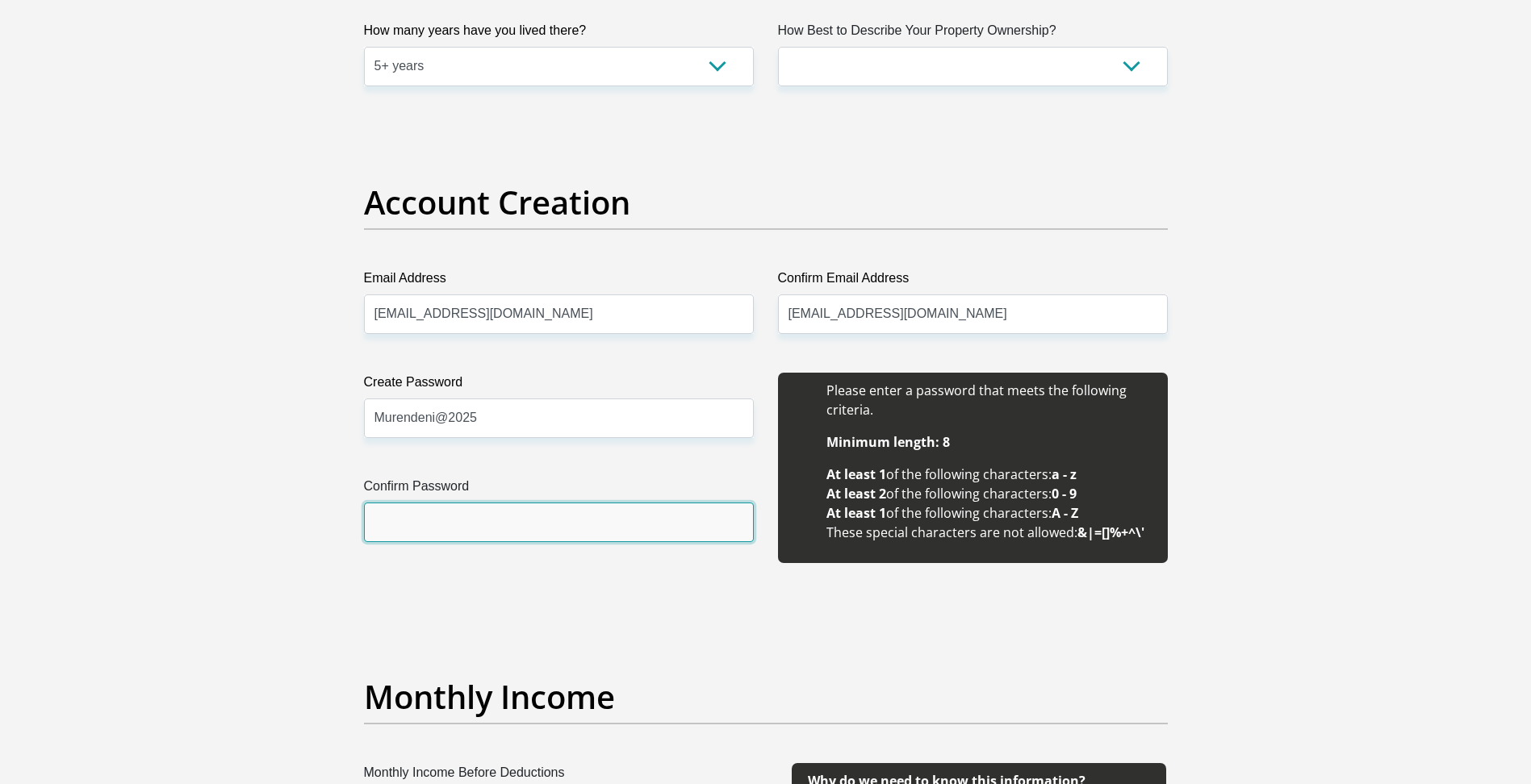
click at [396, 514] on input "Confirm Password" at bounding box center [559, 523] width 390 height 40
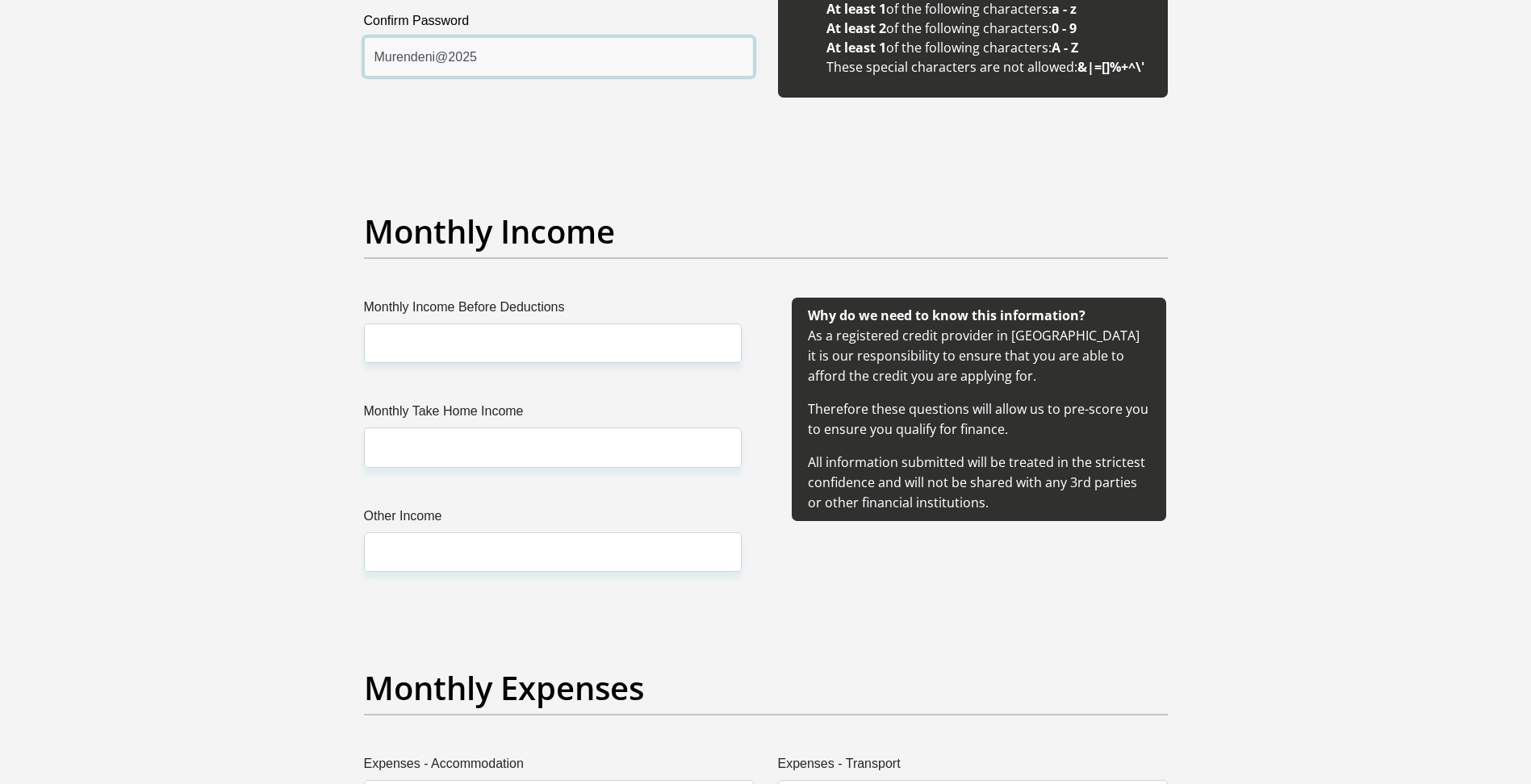
scroll to position [1695, 0]
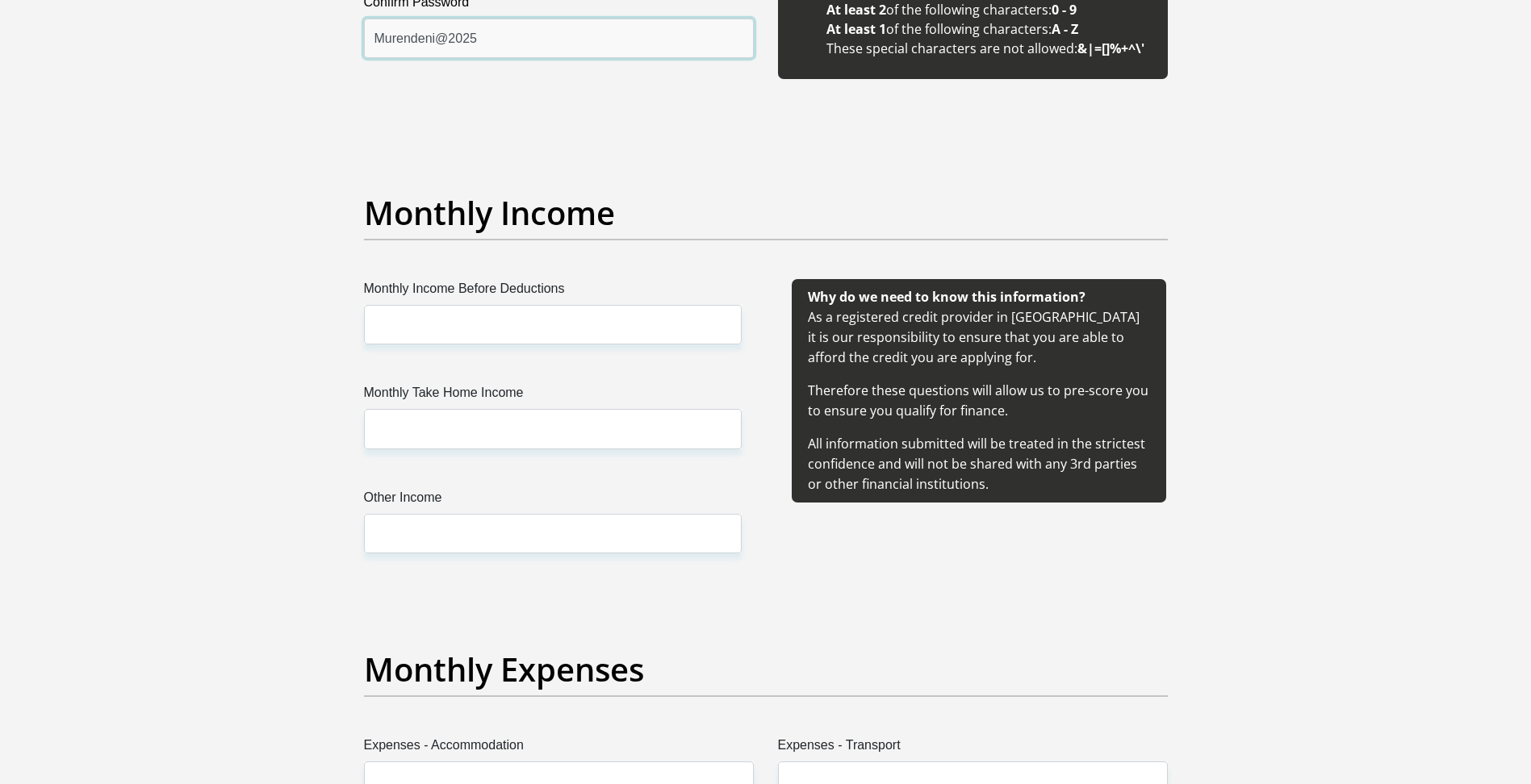
type input "Murendeni@2025"
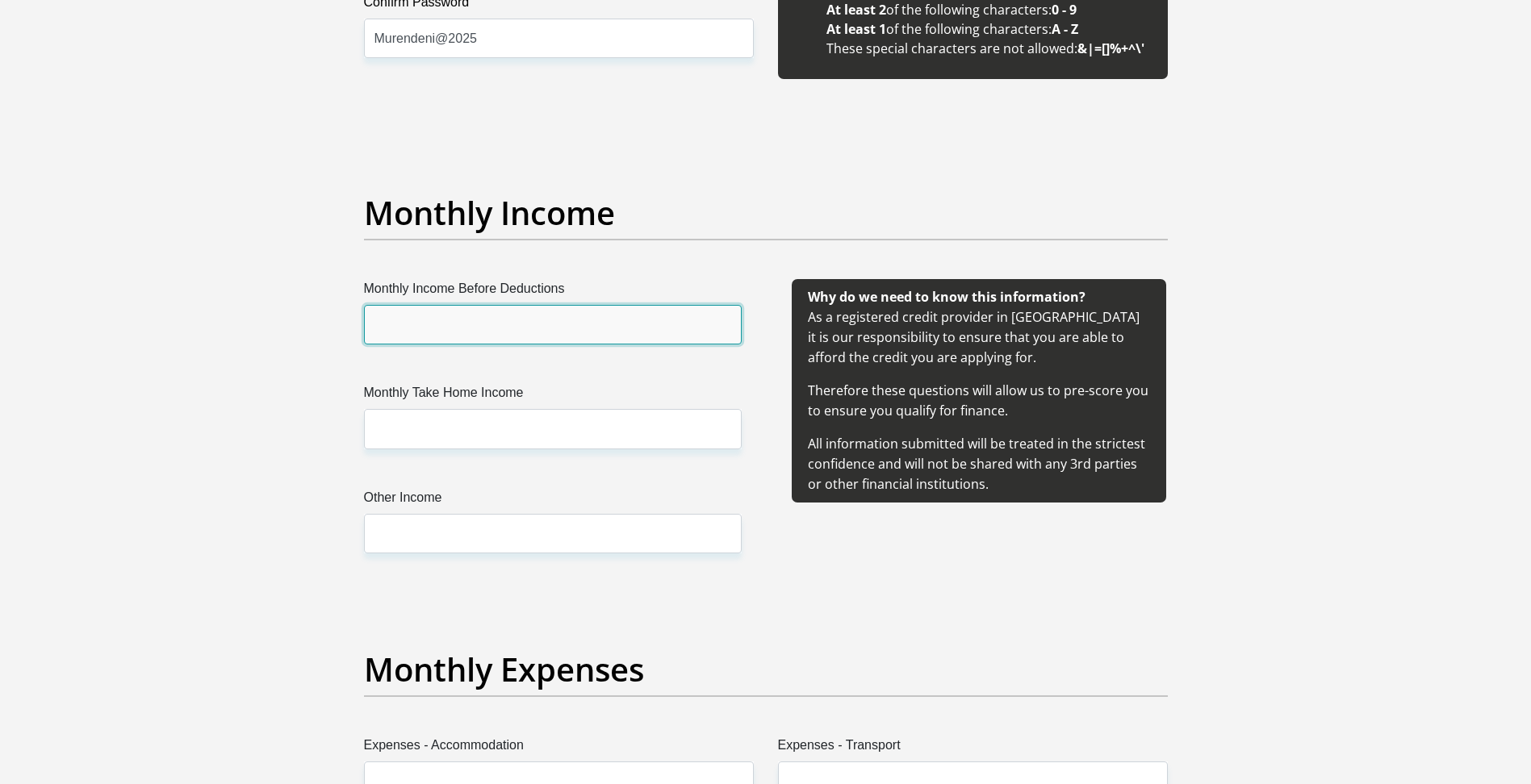
click at [478, 336] on input "Monthly Income Before Deductions" at bounding box center [553, 324] width 378 height 40
type input "15000"
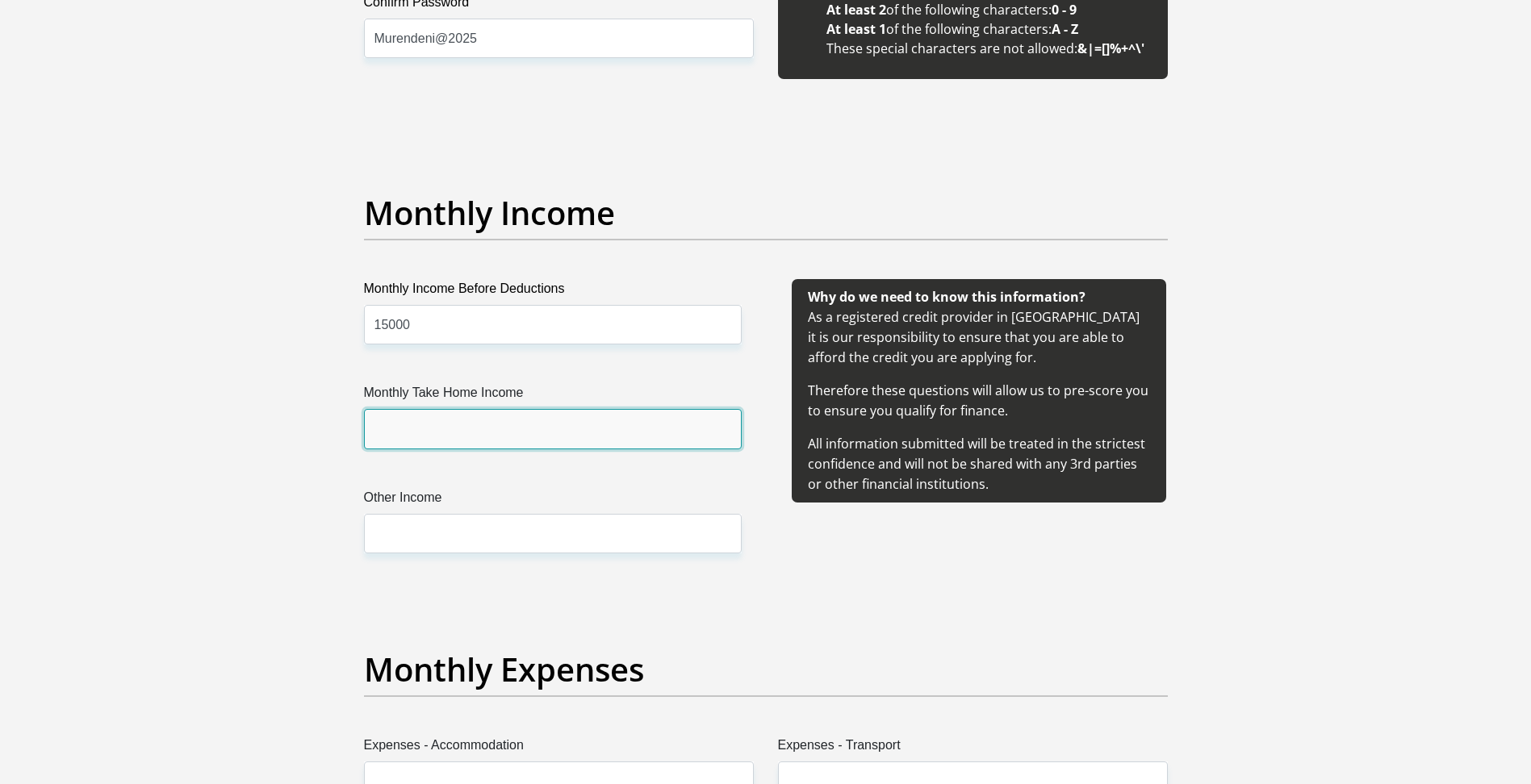
click at [441, 438] on input "Monthly Take Home Income" at bounding box center [553, 429] width 378 height 40
click at [393, 430] on input "10900" at bounding box center [553, 429] width 378 height 40
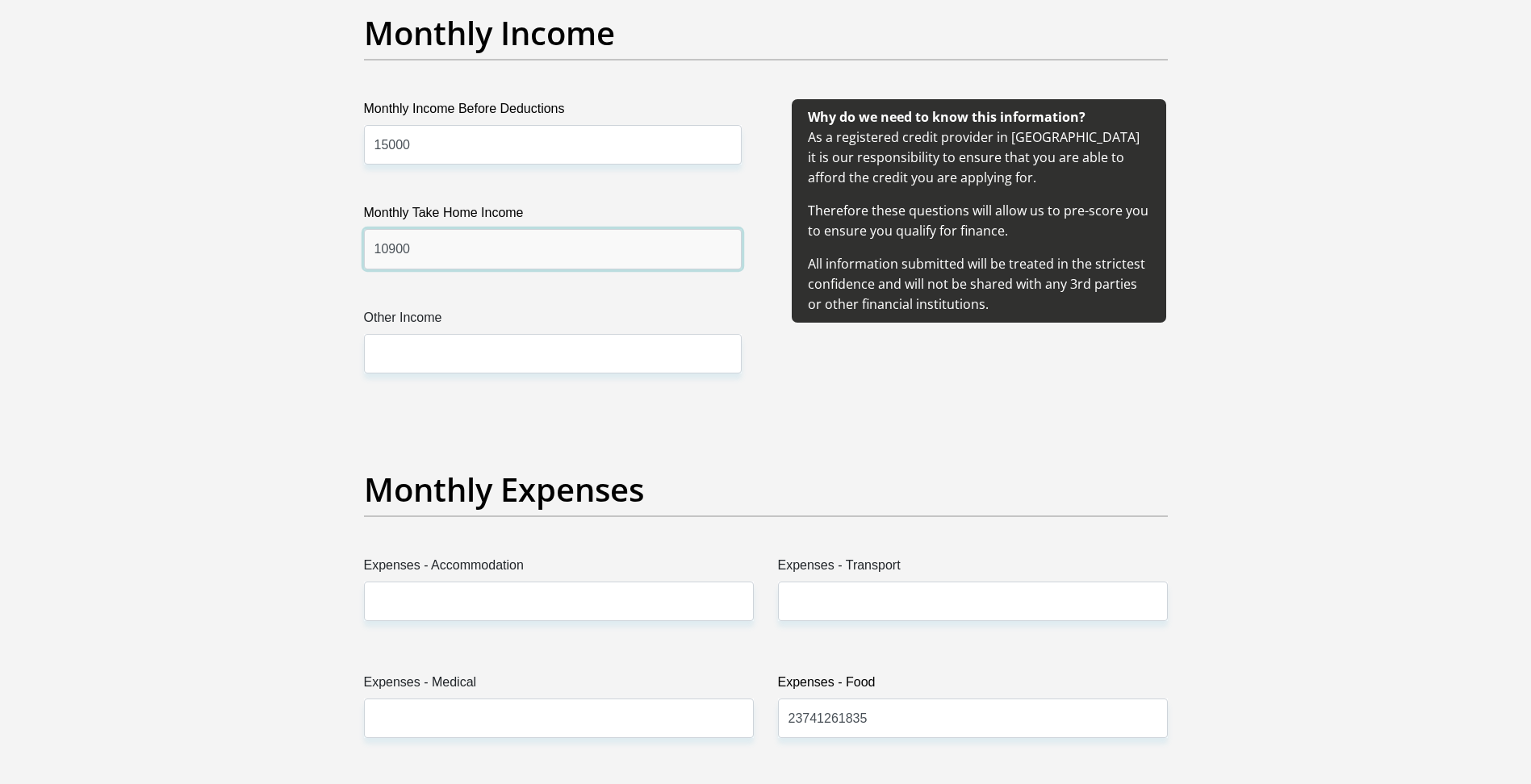
scroll to position [1937, 0]
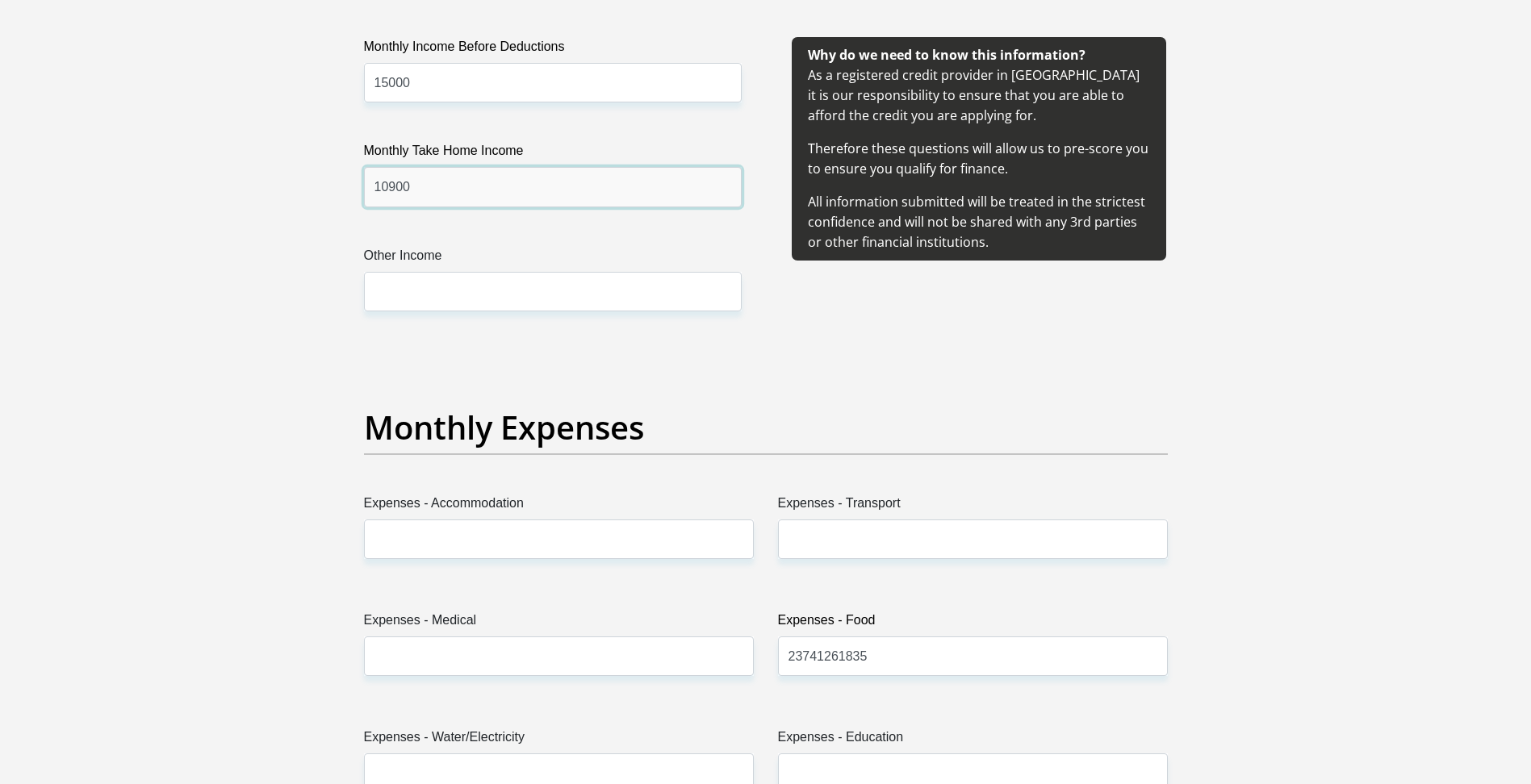
type input "10900"
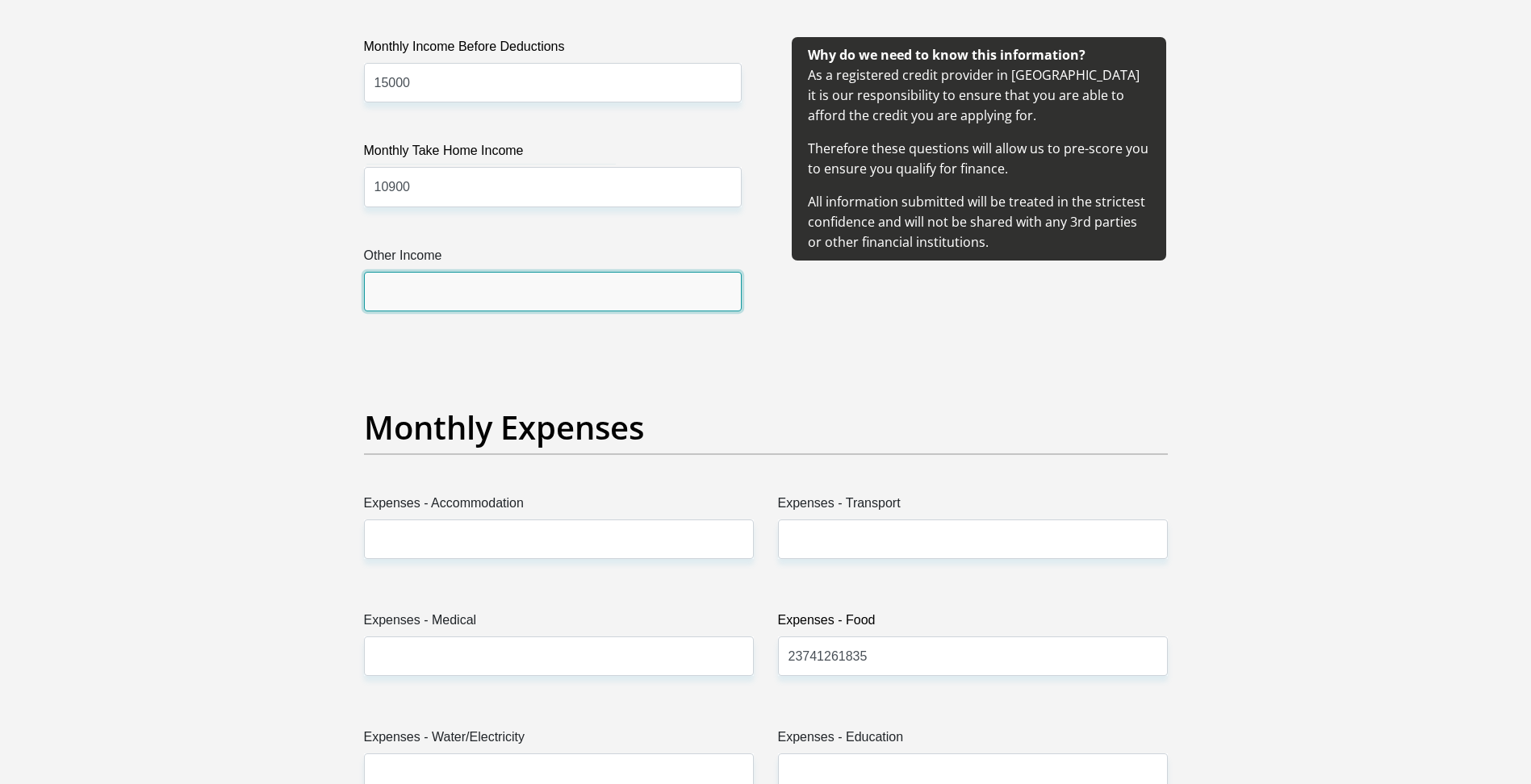
click at [476, 301] on input "Other Income" at bounding box center [553, 292] width 378 height 40
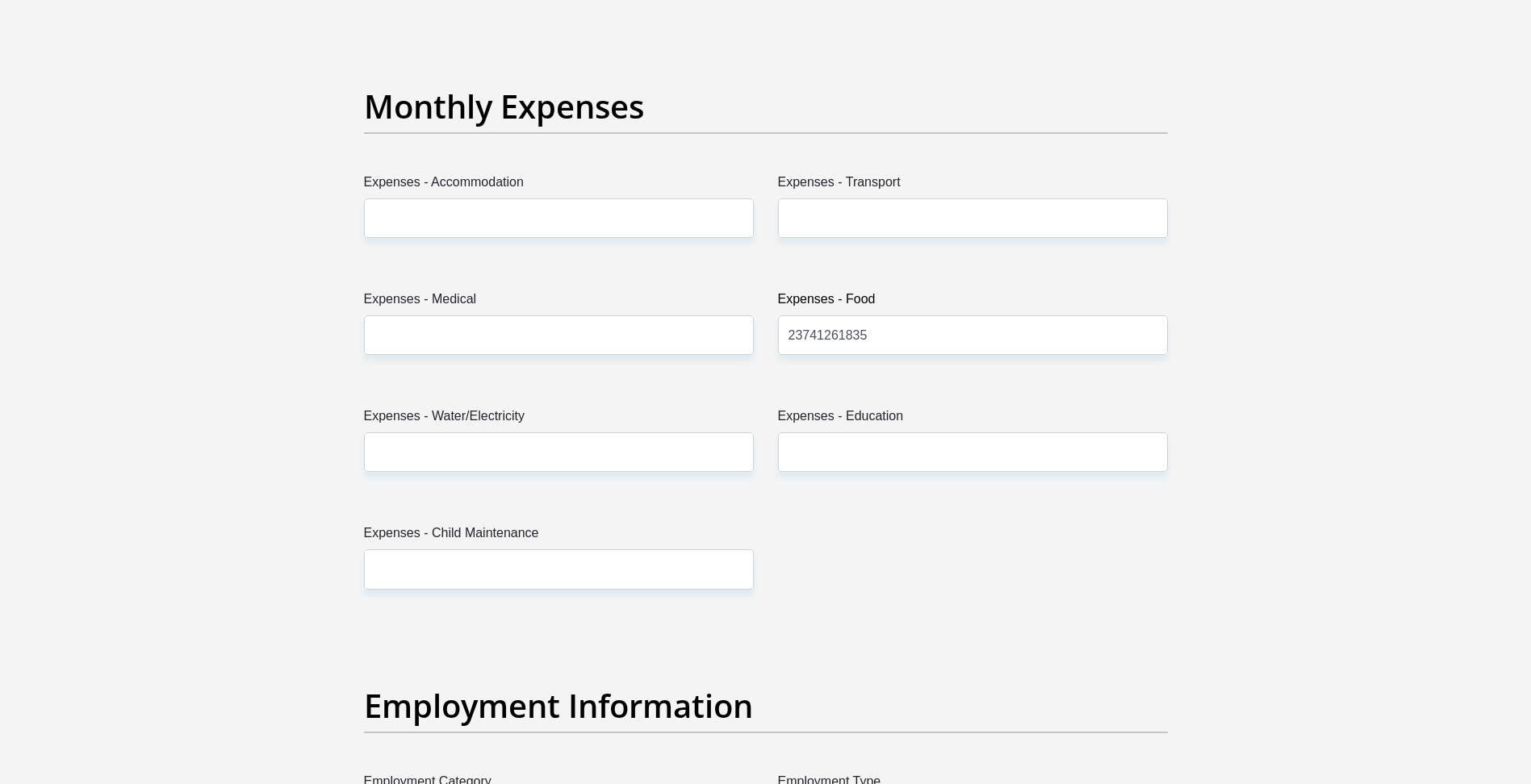
scroll to position [2259, 0]
type input "0"
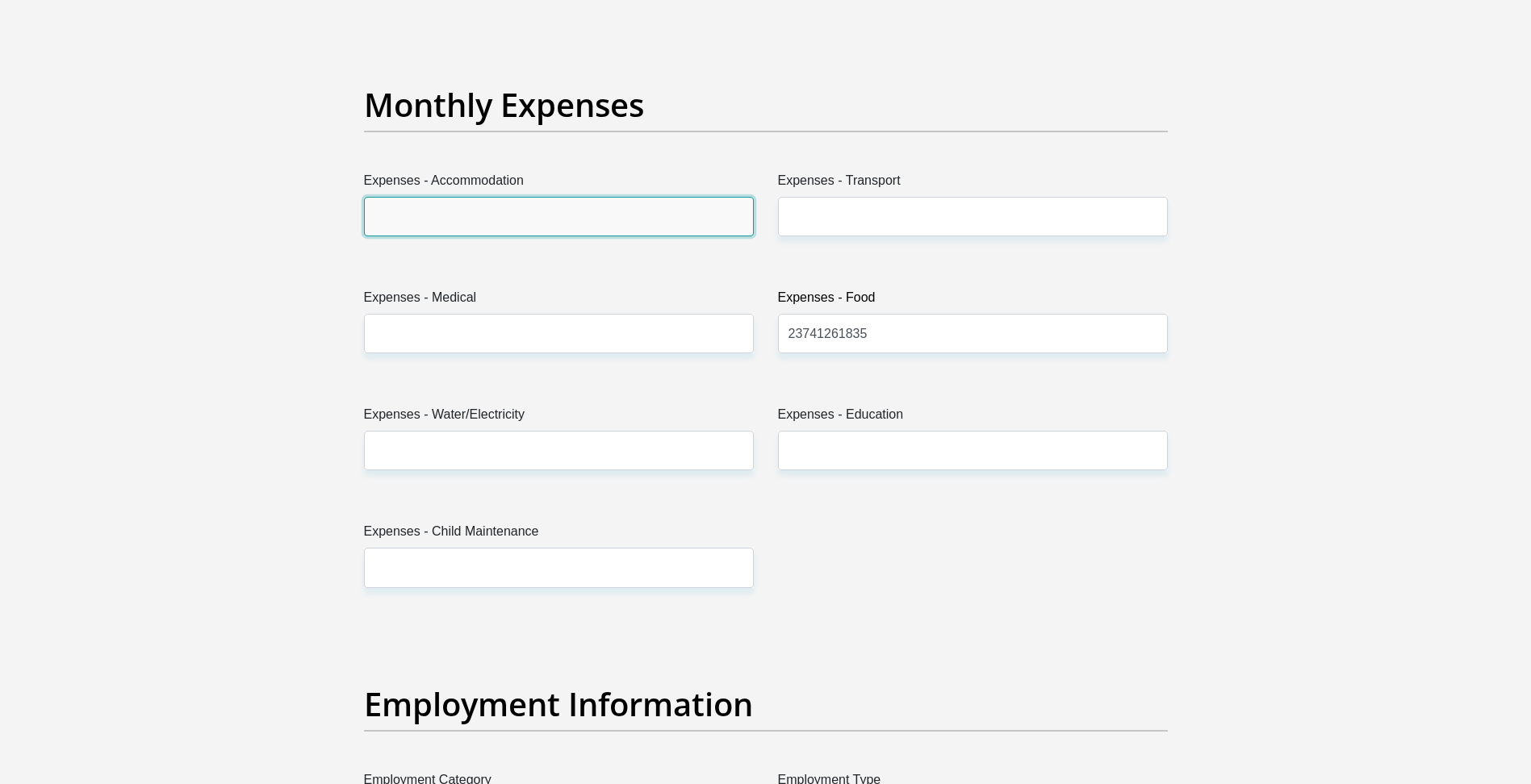
click at [479, 220] on input "Expenses - Accommodation" at bounding box center [559, 217] width 390 height 40
type input "0"
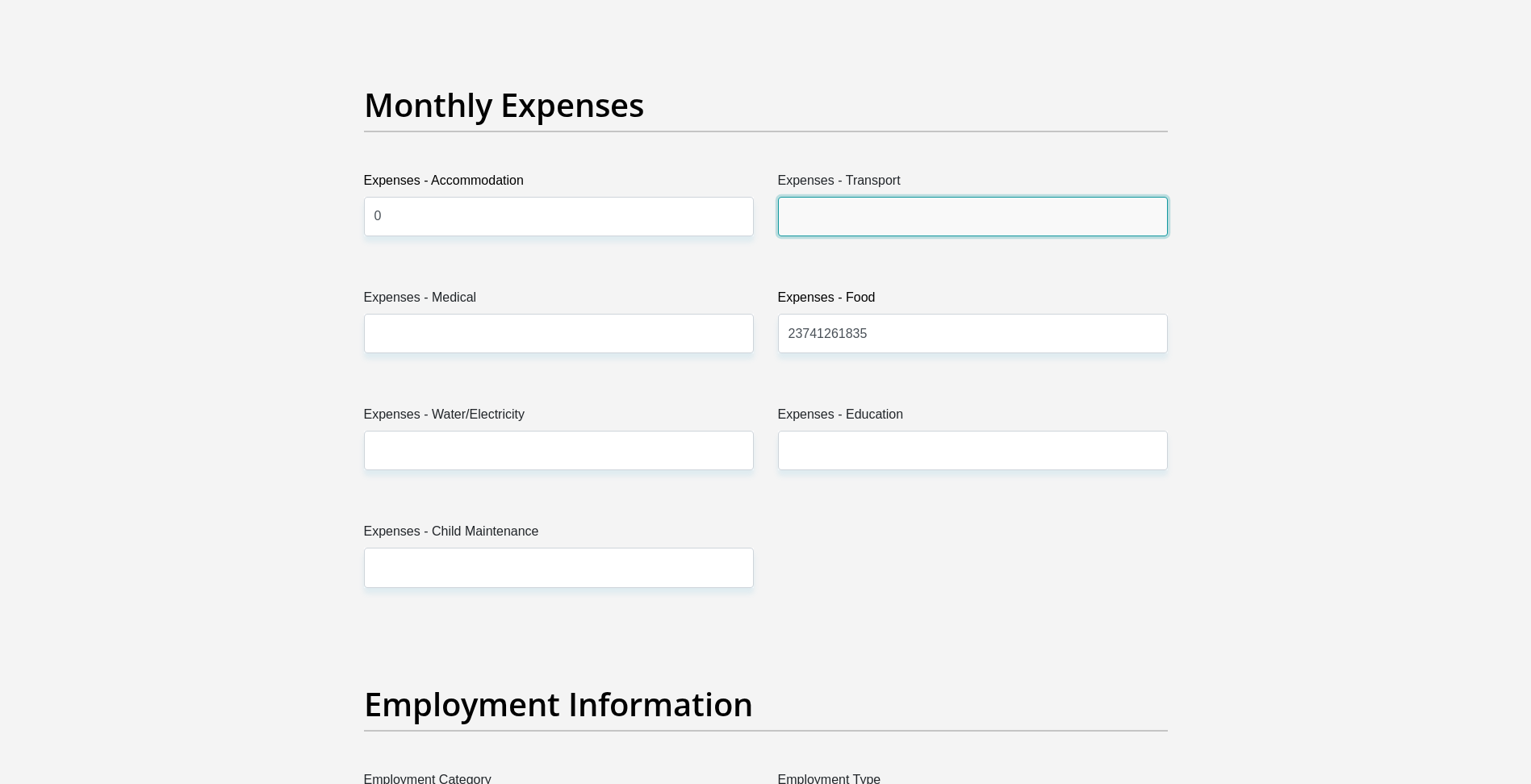
click at [864, 201] on input "Expenses - Transport" at bounding box center [973, 217] width 390 height 40
type input "2000"
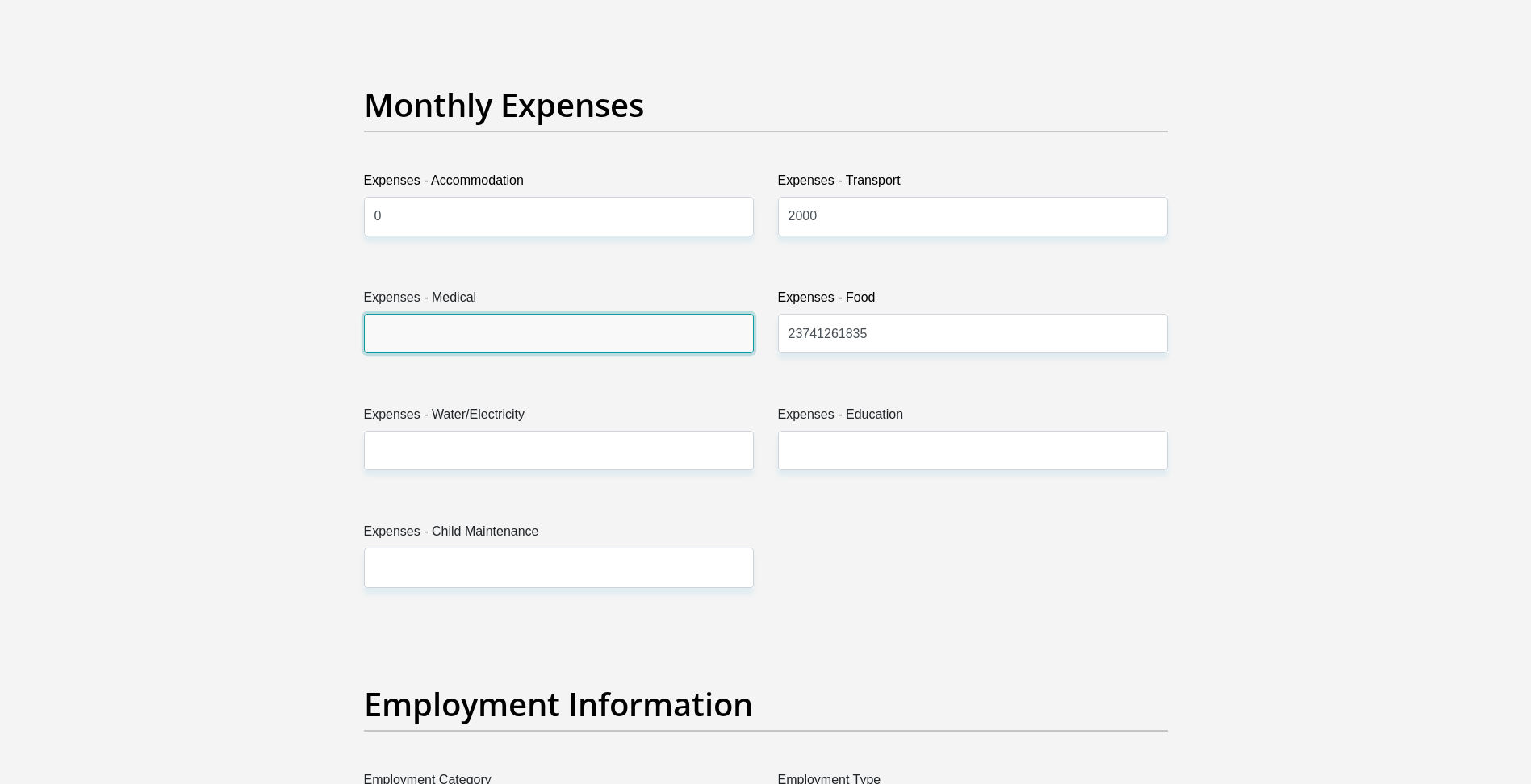
click at [564, 343] on input "Expenses - Medical" at bounding box center [559, 334] width 390 height 40
type input "2500"
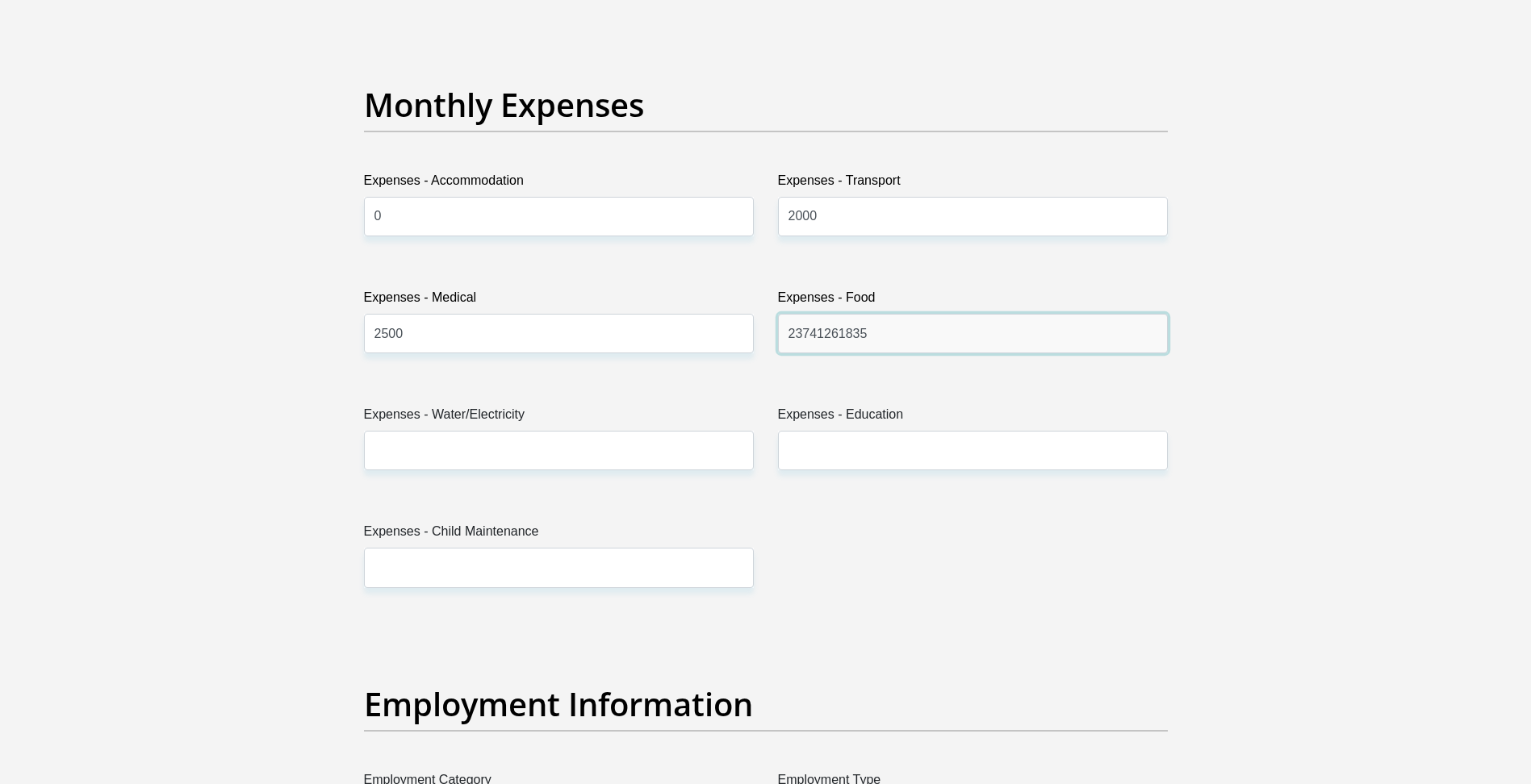
drag, startPoint x: 882, startPoint y: 340, endPoint x: 781, endPoint y: 336, distance: 101.1
click at [781, 336] on input "23741261835" at bounding box center [973, 334] width 390 height 40
type input "2000"
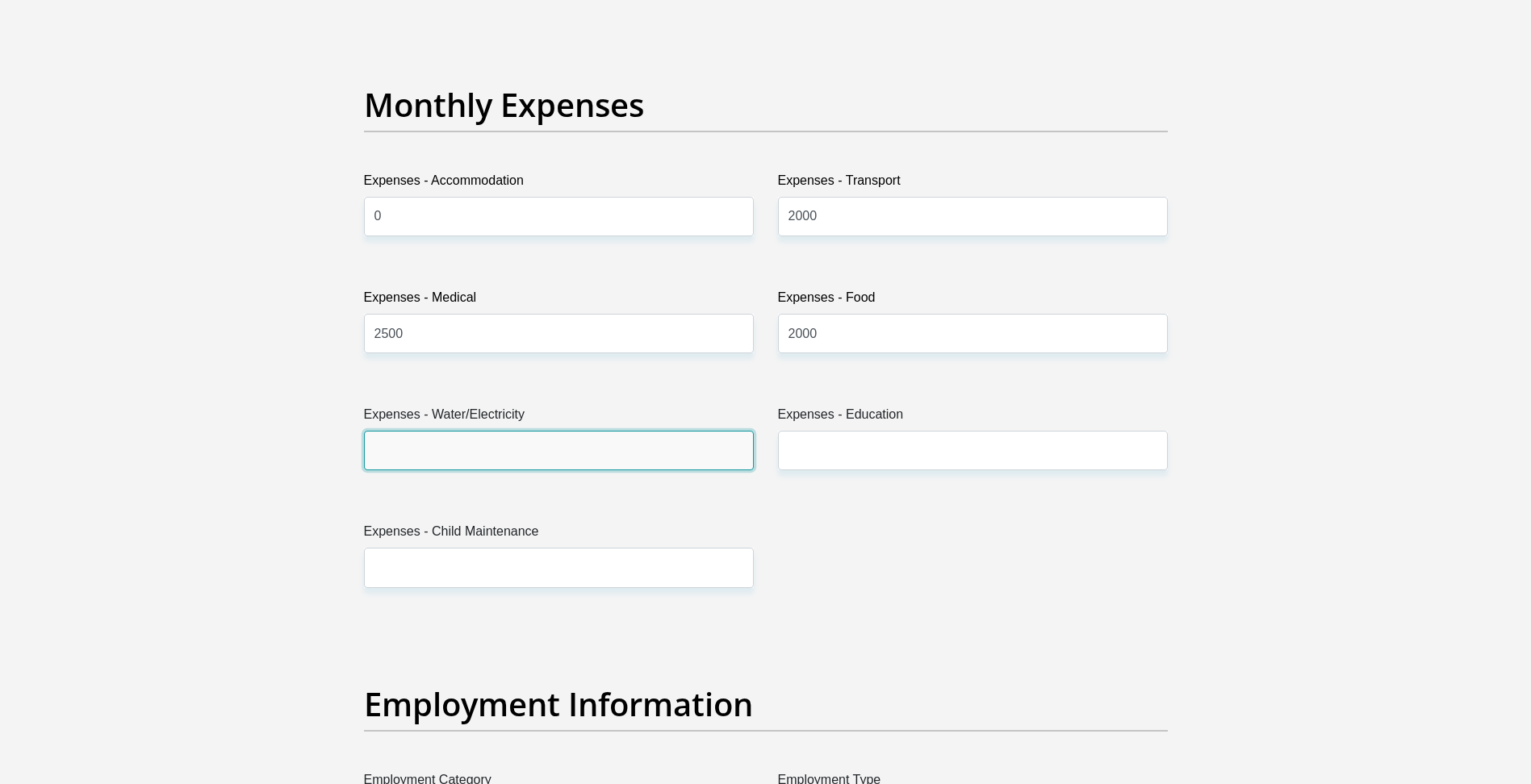
click at [690, 446] on input "Expenses - Water/Electricity" at bounding box center [559, 451] width 390 height 40
type input "1"
type input "2000"
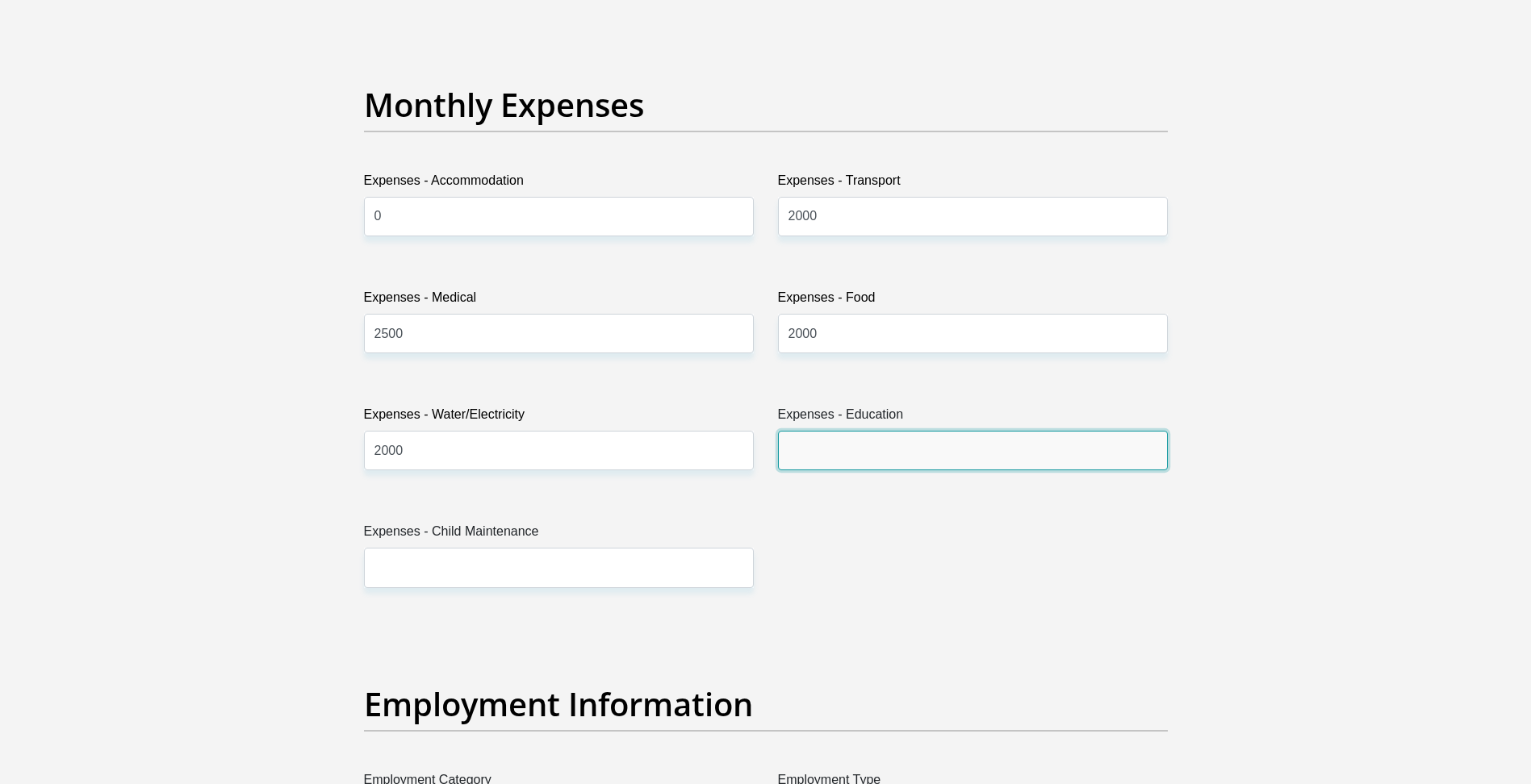
click at [870, 455] on input "Expenses - Education" at bounding box center [973, 451] width 390 height 40
type input "0"
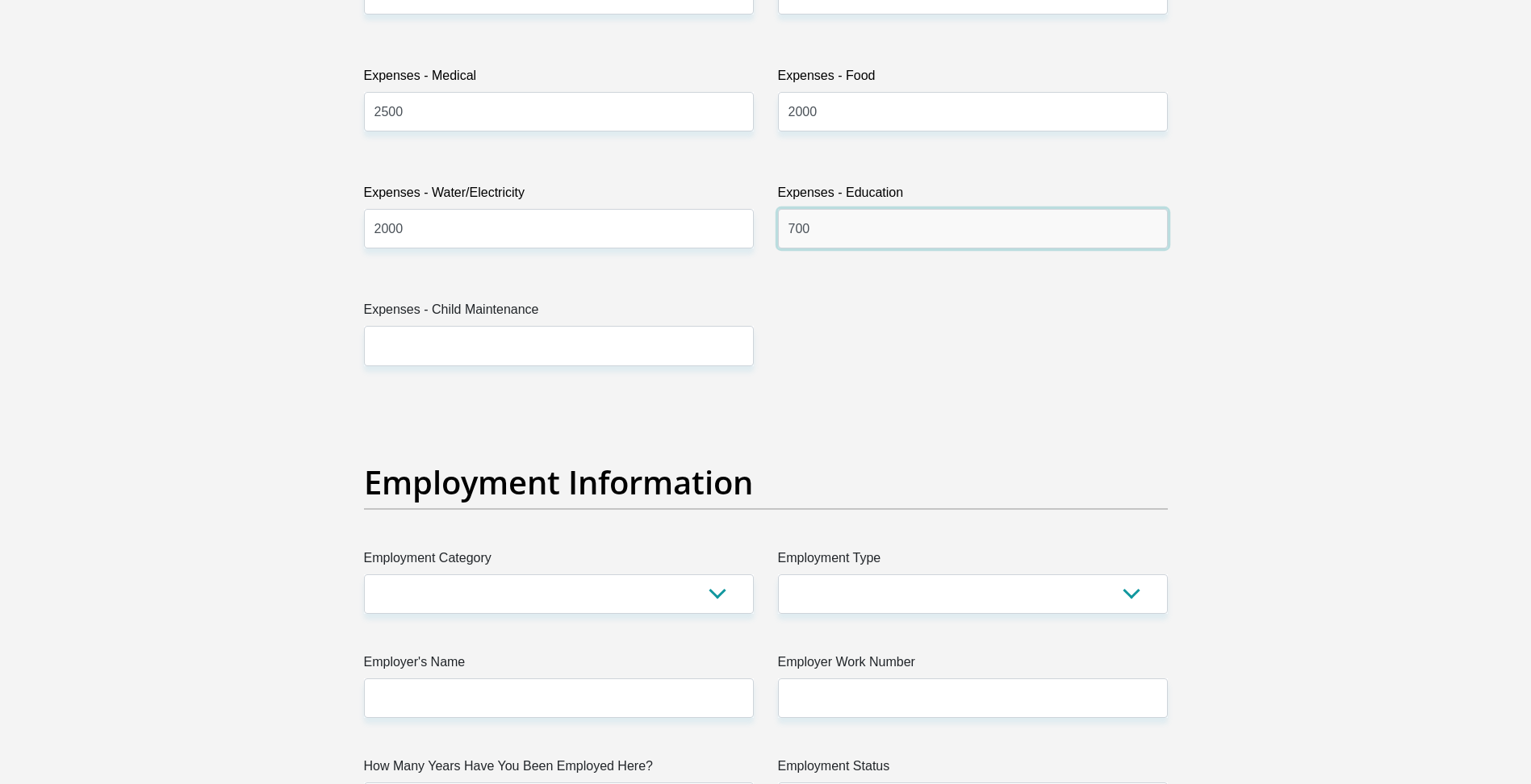
scroll to position [2501, 0]
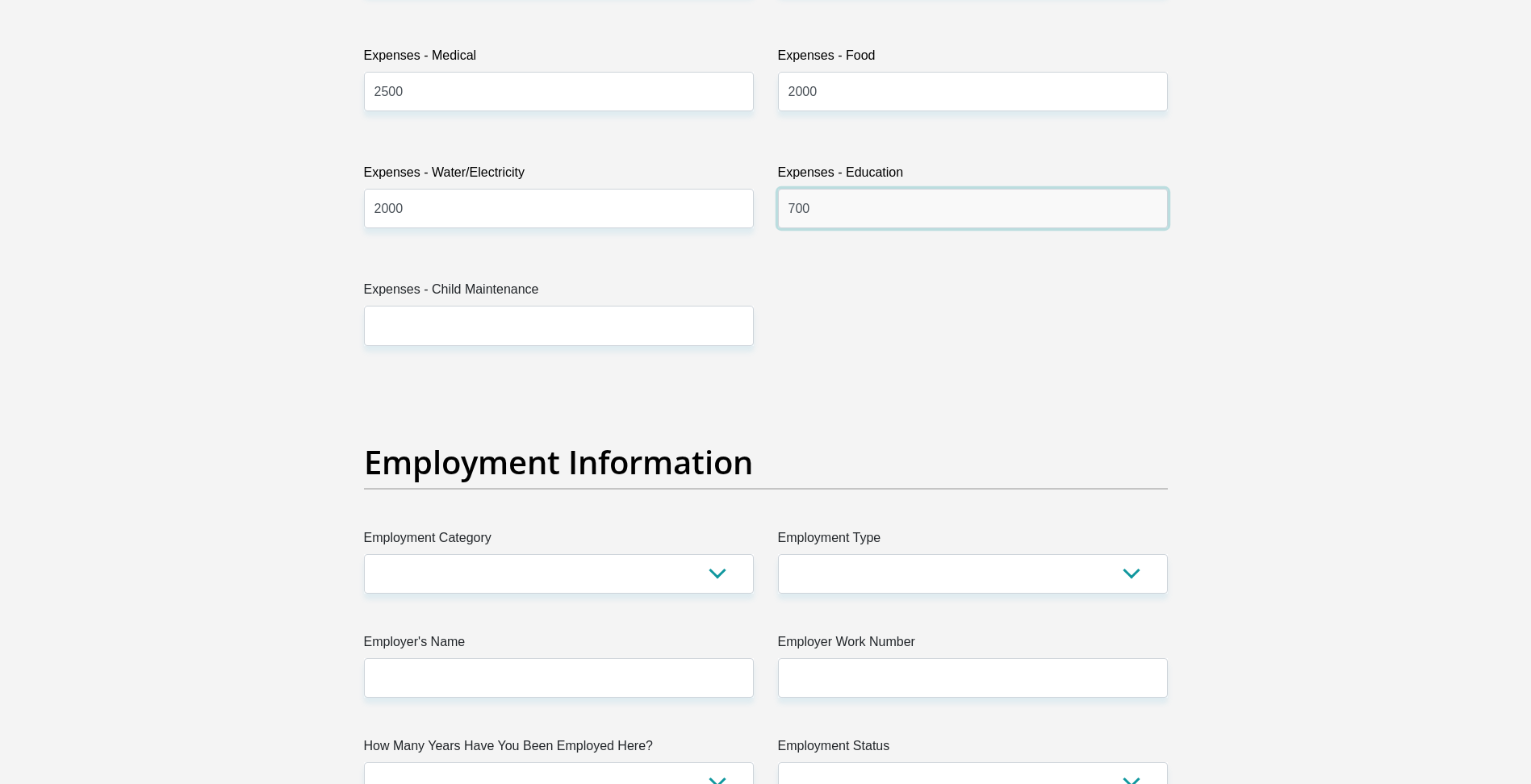
type input "700"
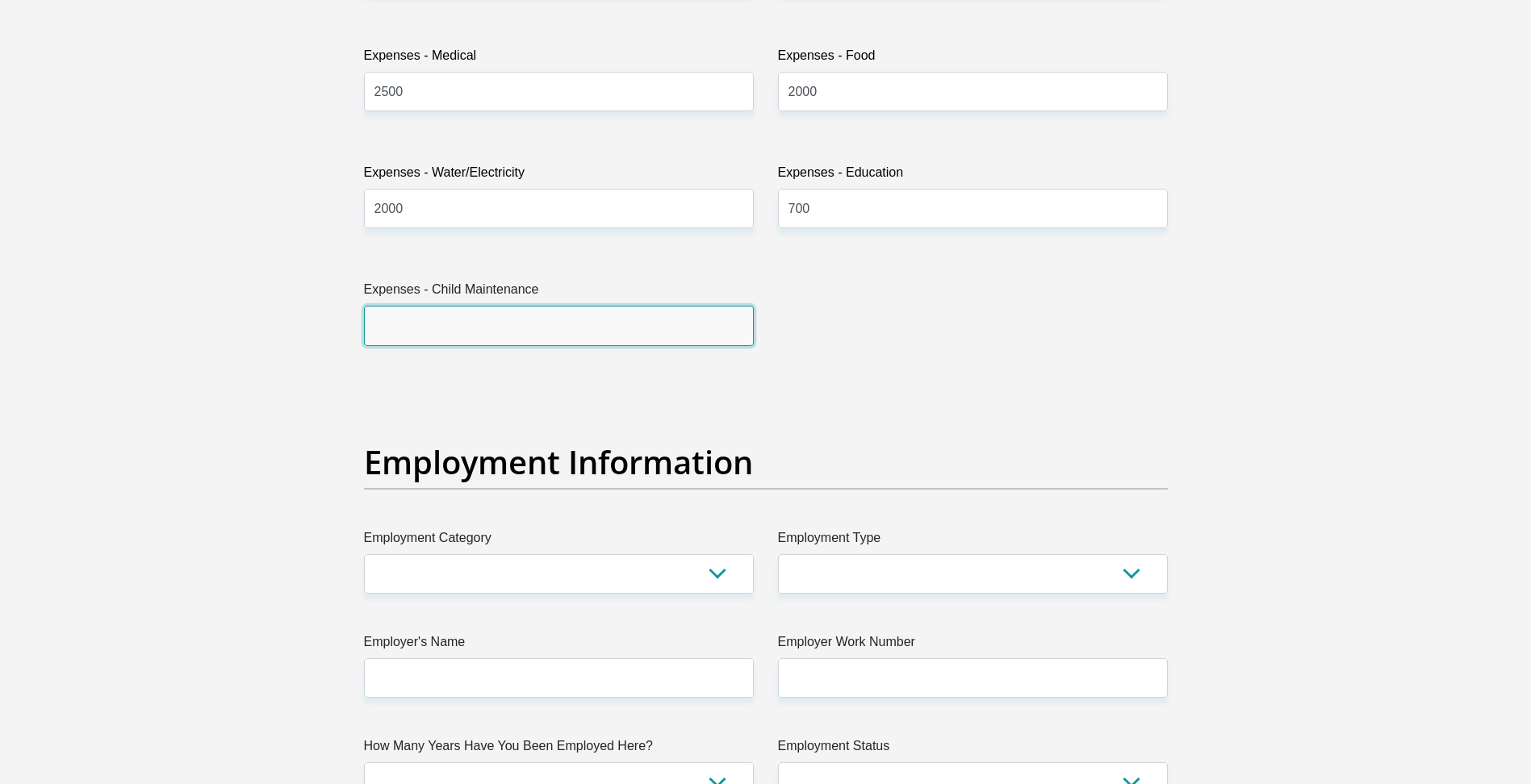
click at [529, 322] on input "Expenses - Child Maintenance" at bounding box center [559, 325] width 390 height 40
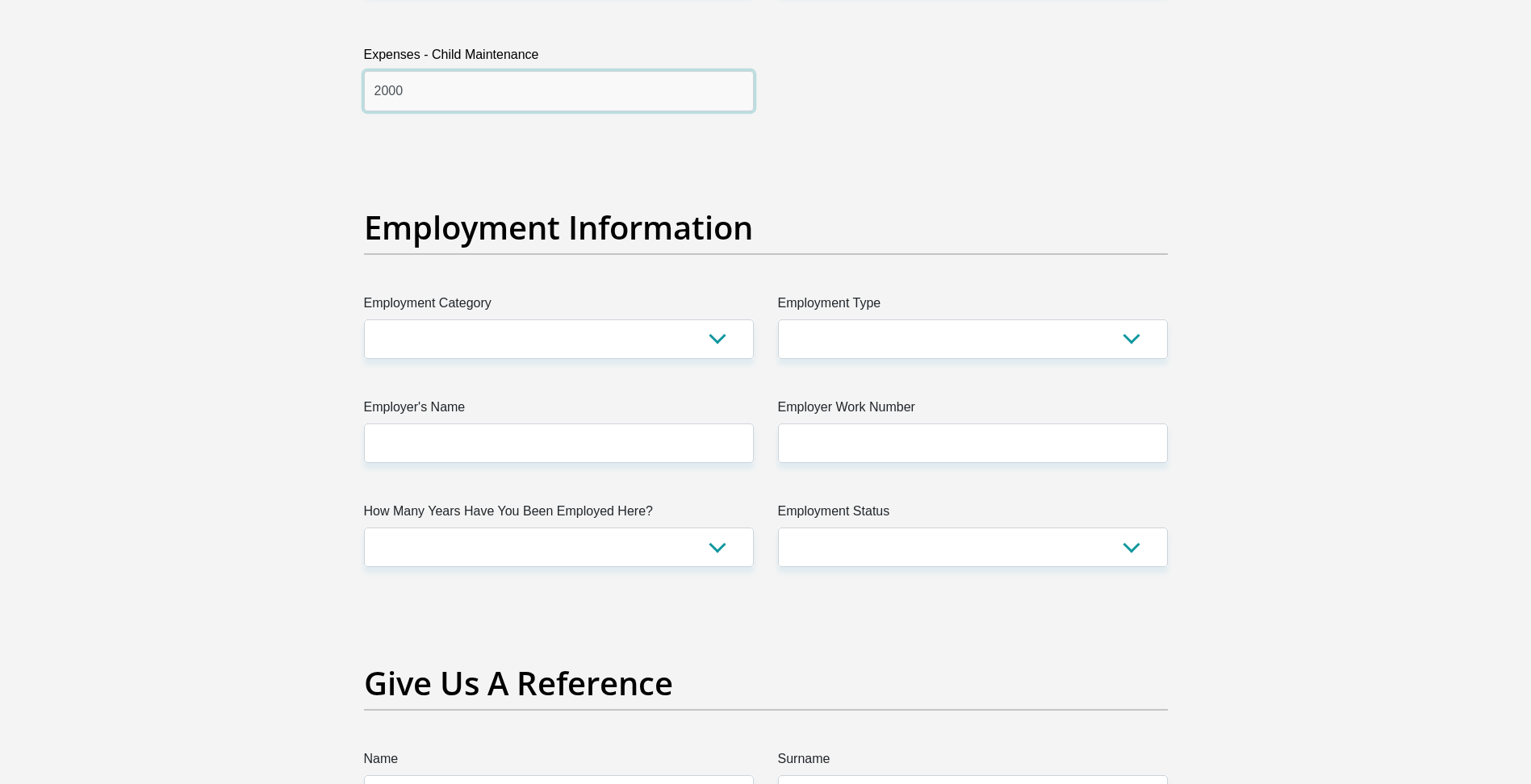
scroll to position [2824, 0]
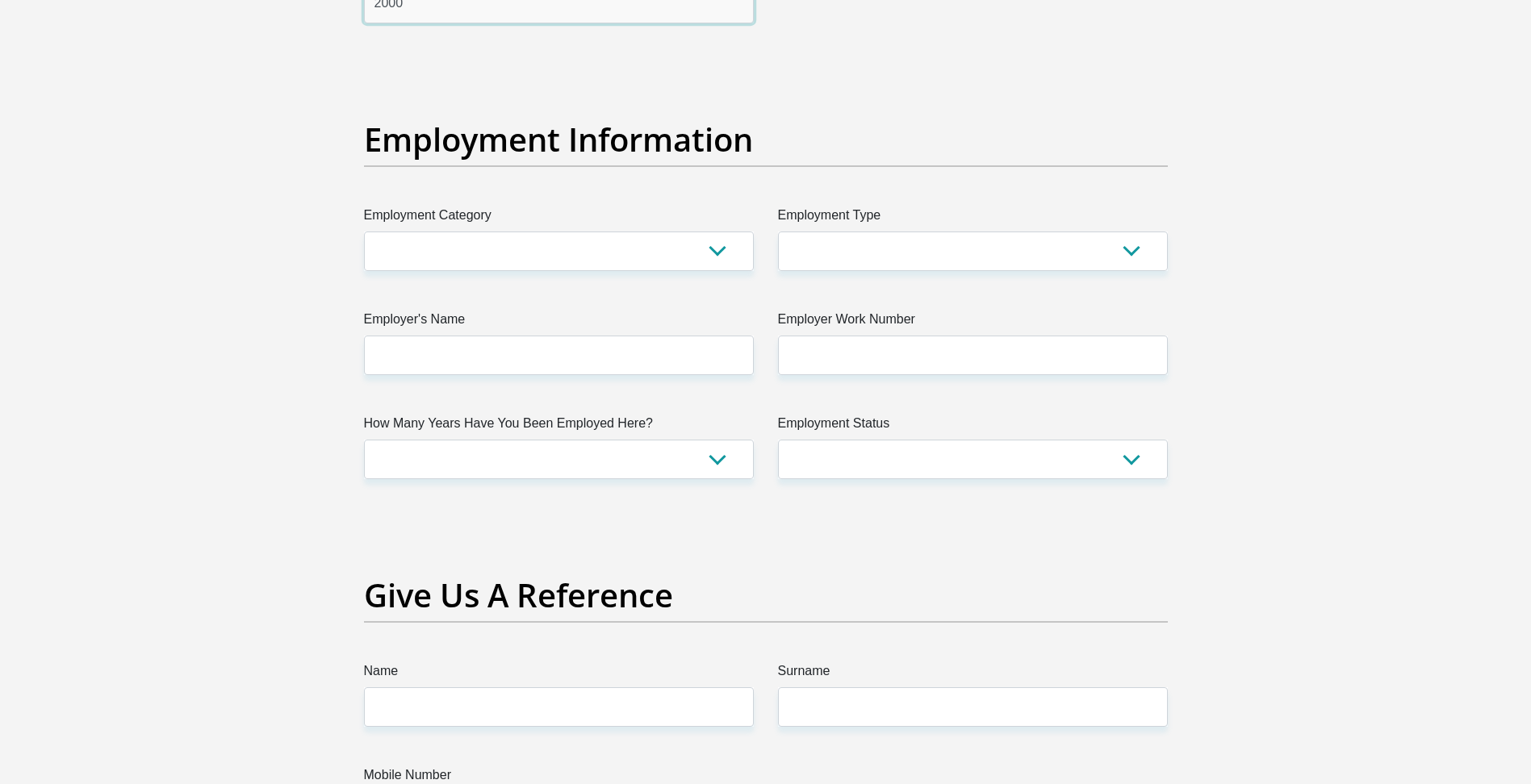
type input "2000"
click at [703, 250] on select "AGRICULTURE ALCOHOL & TOBACCO CONSTRUCTION MATERIALS METALLURGY EQUIPMENT FOR R…" at bounding box center [559, 252] width 390 height 40
click at [715, 247] on select "AGRICULTURE ALCOHOL & TOBACCO CONSTRUCTION MATERIALS METALLURGY EQUIPMENT FOR R…" at bounding box center [559, 252] width 390 height 40
click at [1014, 259] on select "College/Lecturer Craft Seller Creative Driver Executive Farmer Forces - Non Com…" at bounding box center [973, 252] width 390 height 40
select select "Office Staff/Clerk"
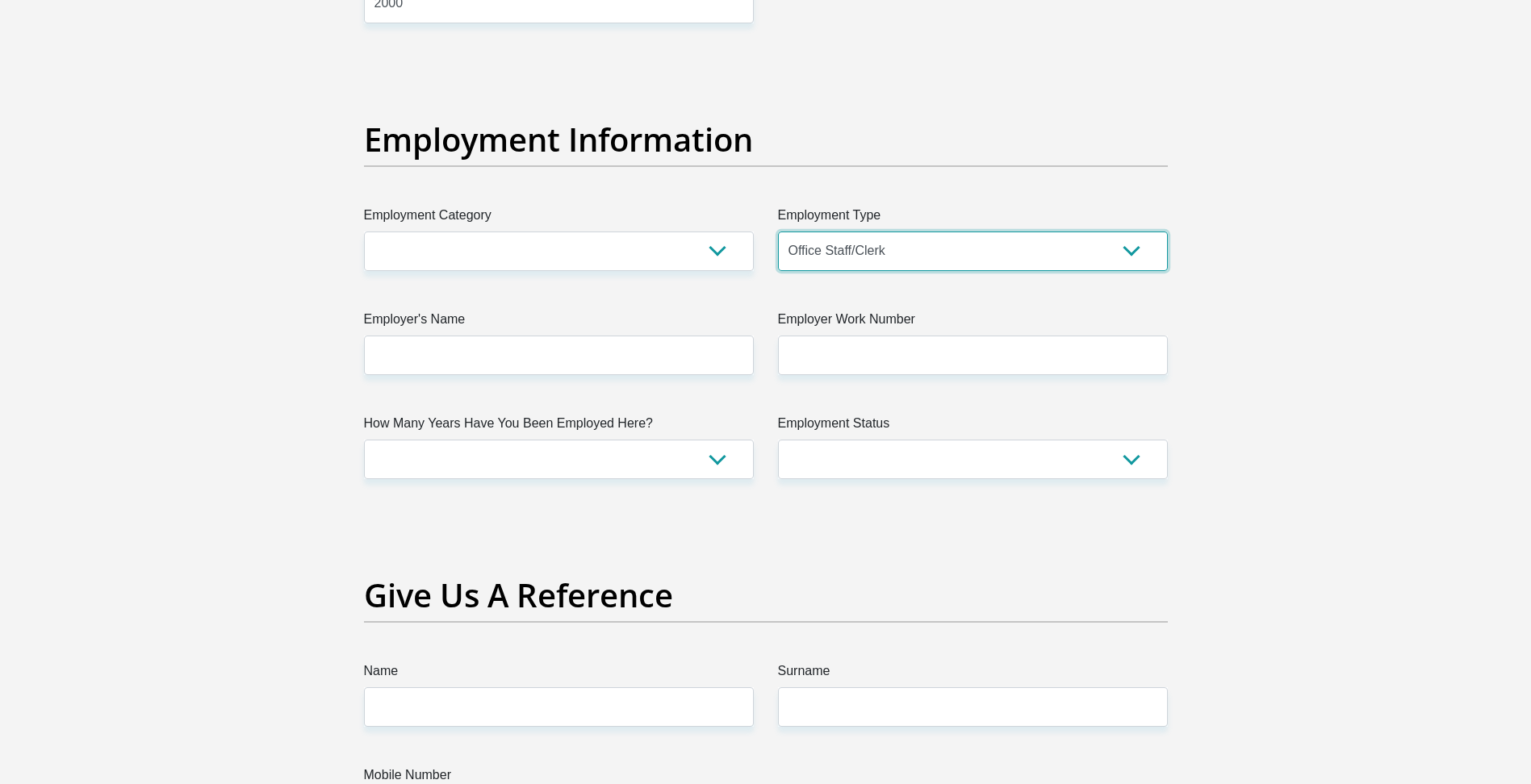
click at [778, 232] on select "College/Lecturer Craft Seller Creative Driver Executive Farmer Forces - Non Com…" at bounding box center [973, 252] width 390 height 40
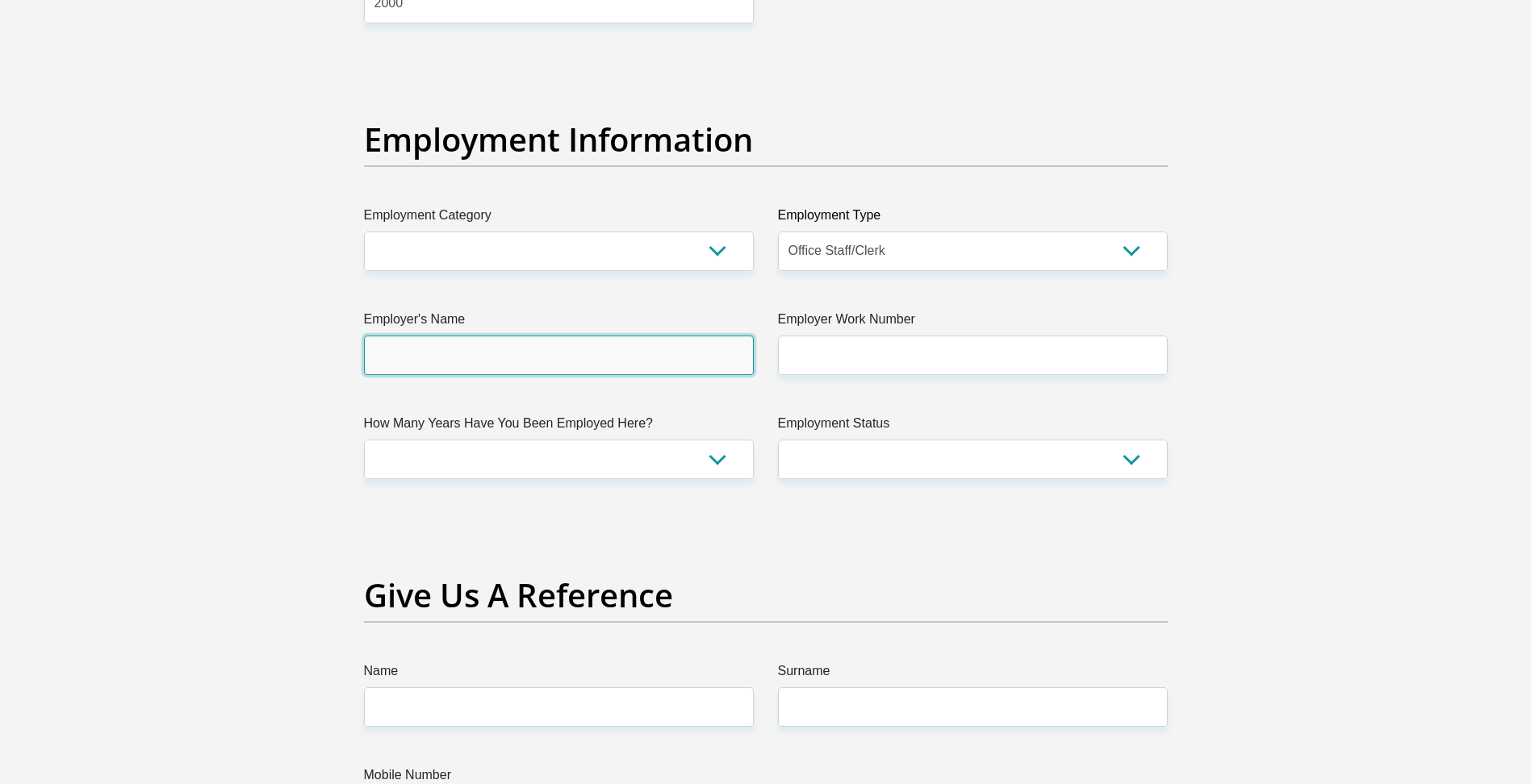
click at [660, 360] on input "Employer's Name" at bounding box center [559, 356] width 390 height 40
type input "Hemmersbach"
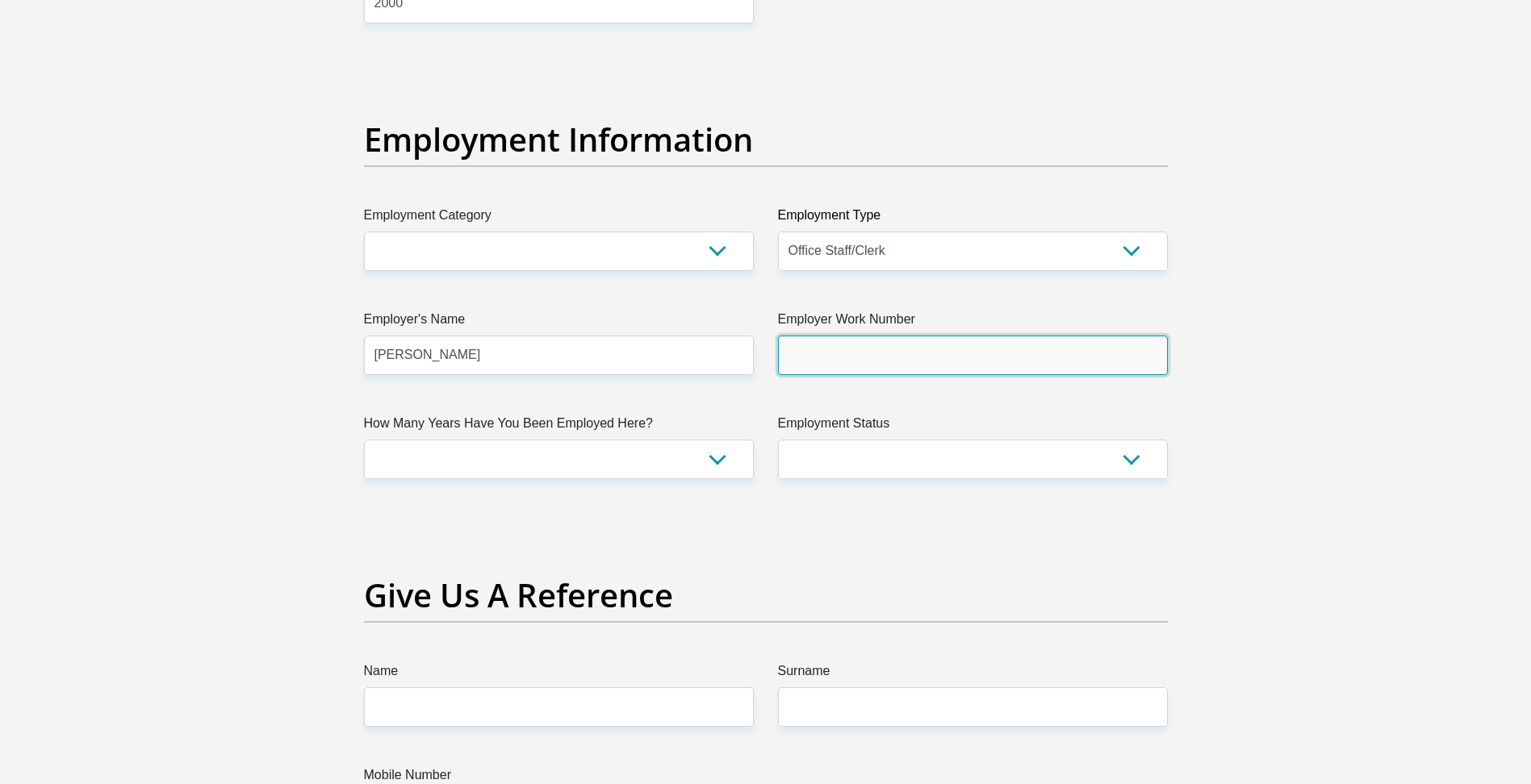
type input "0607199100"
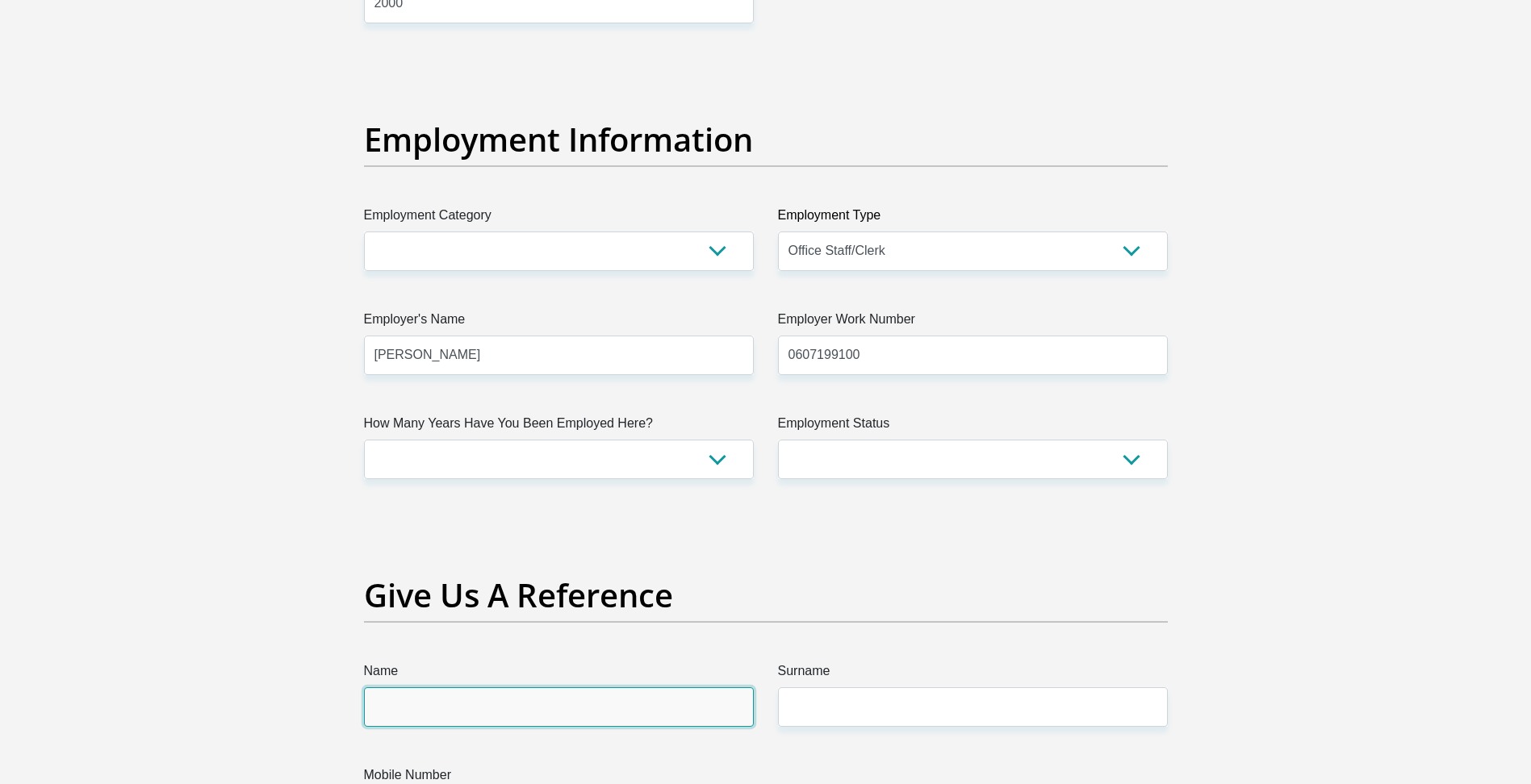
type input "Pfano"
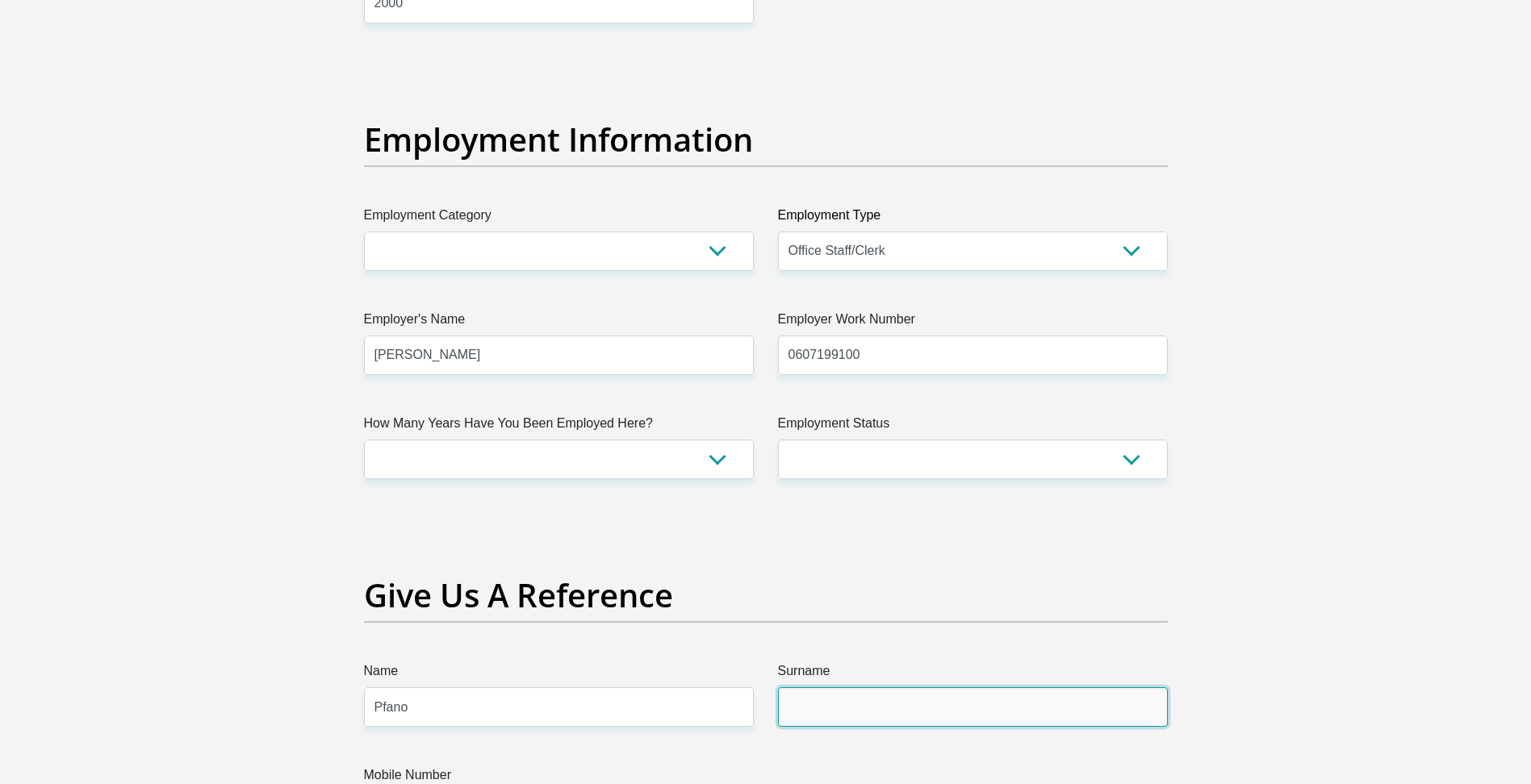
type input "Moila"
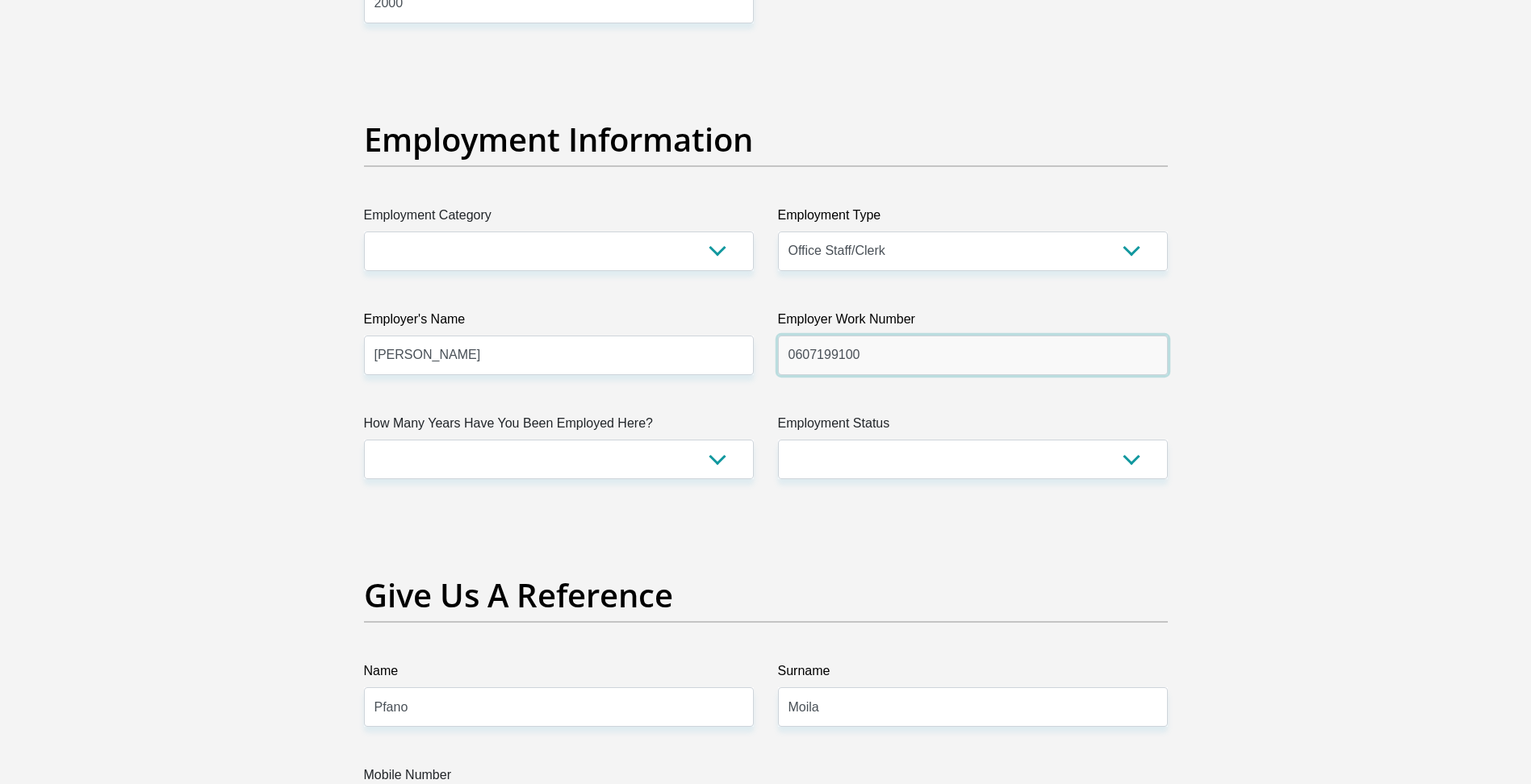
drag, startPoint x: 902, startPoint y: 359, endPoint x: 766, endPoint y: 360, distance: 136.0
click at [766, 360] on div "Employer Work Number 0607199100 Please input valid contact number" at bounding box center [974, 342] width 414 height 65
